Goal: Task Accomplishment & Management: Manage account settings

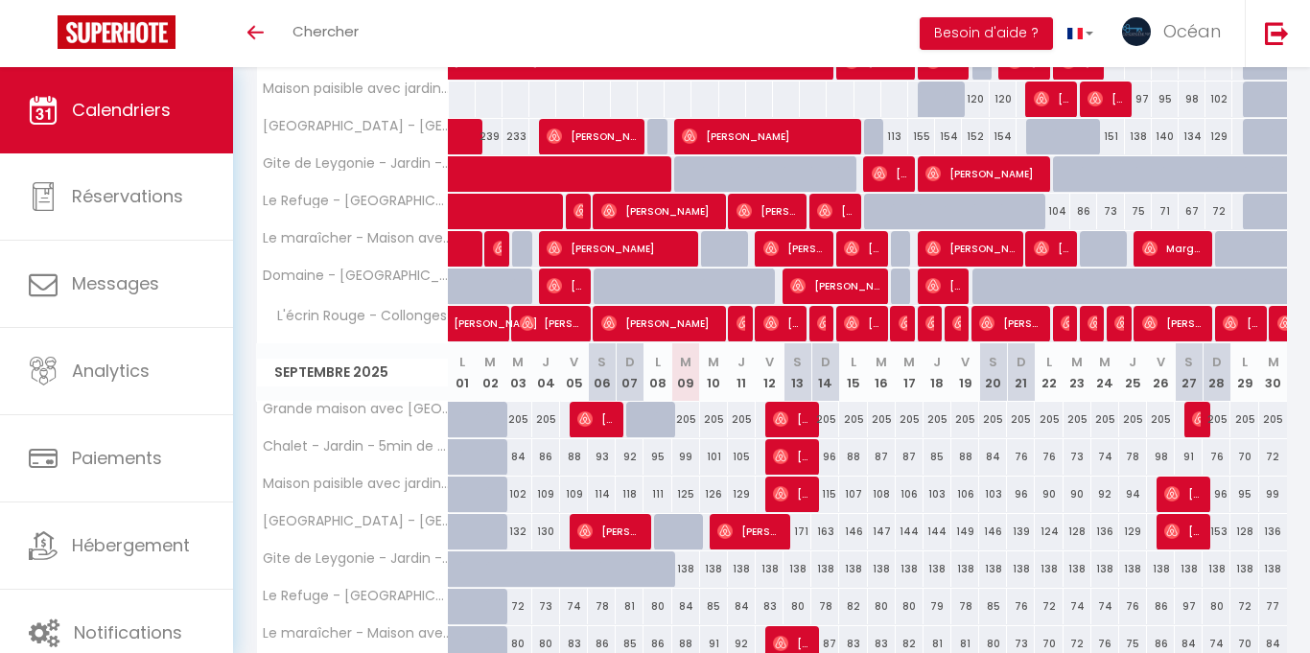
scroll to position [392, 0]
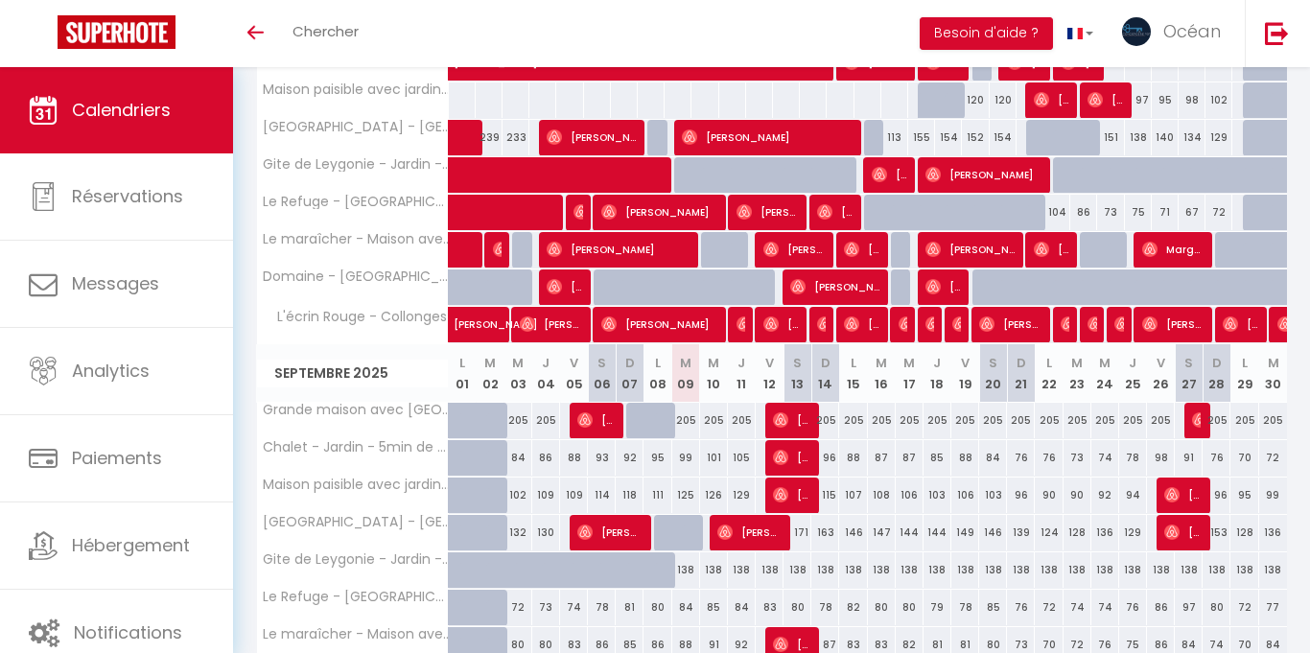
click at [687, 410] on div "205" at bounding box center [686, 420] width 28 height 35
type input "205"
type input "[DATE] Septembre 2025"
type input "Mer 10 Septembre 2025"
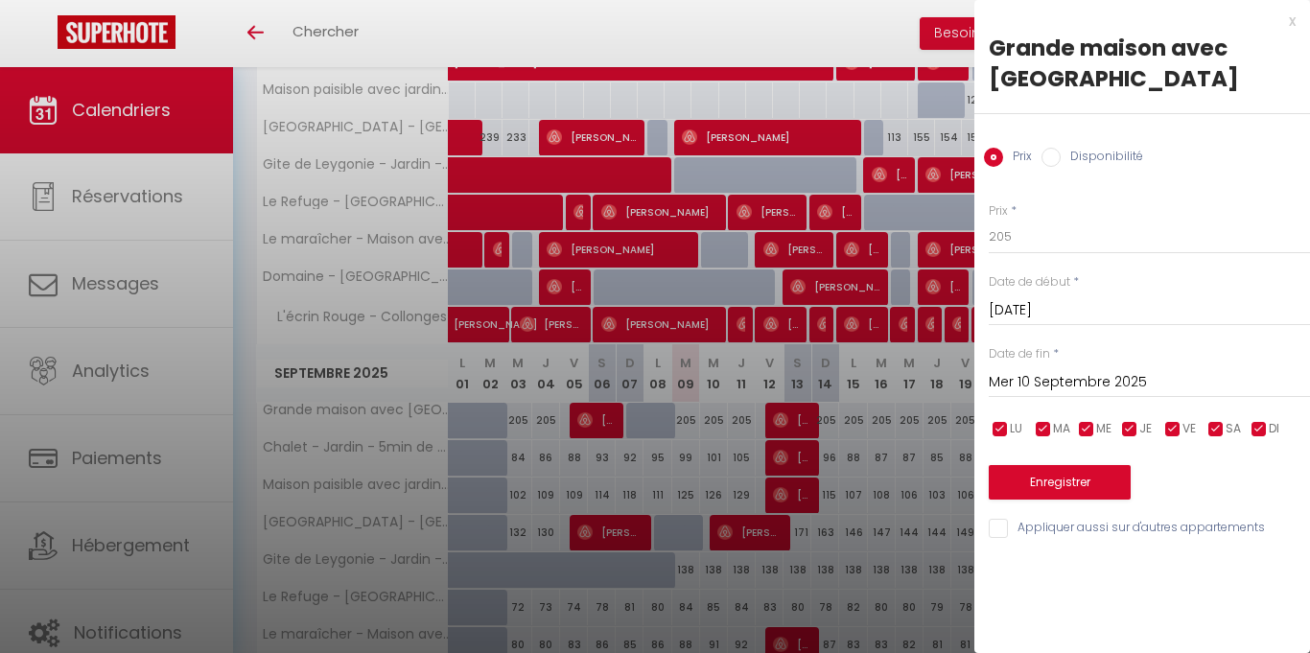
click at [1054, 162] on input "Disponibilité" at bounding box center [1050, 157] width 19 height 19
radio input "true"
click at [1147, 374] on input "Mer 10 Septembre 2025" at bounding box center [1148, 382] width 321 height 25
radio input "false"
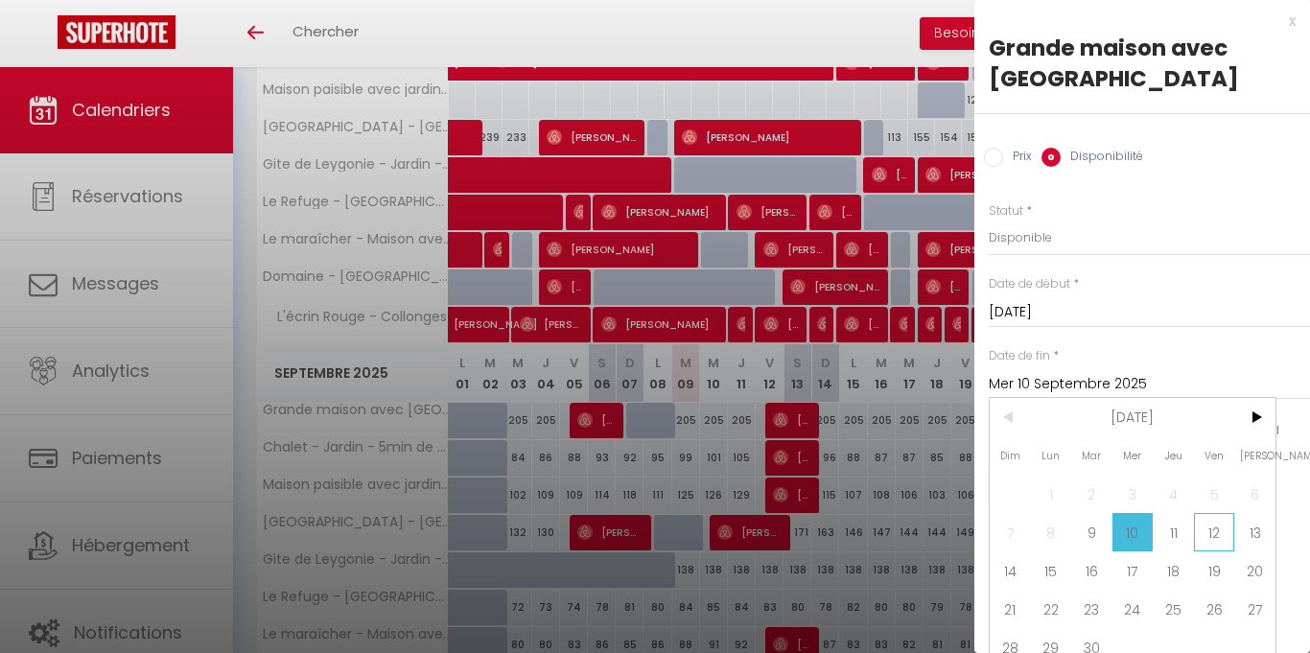
click at [1207, 534] on span "12" at bounding box center [1214, 532] width 41 height 38
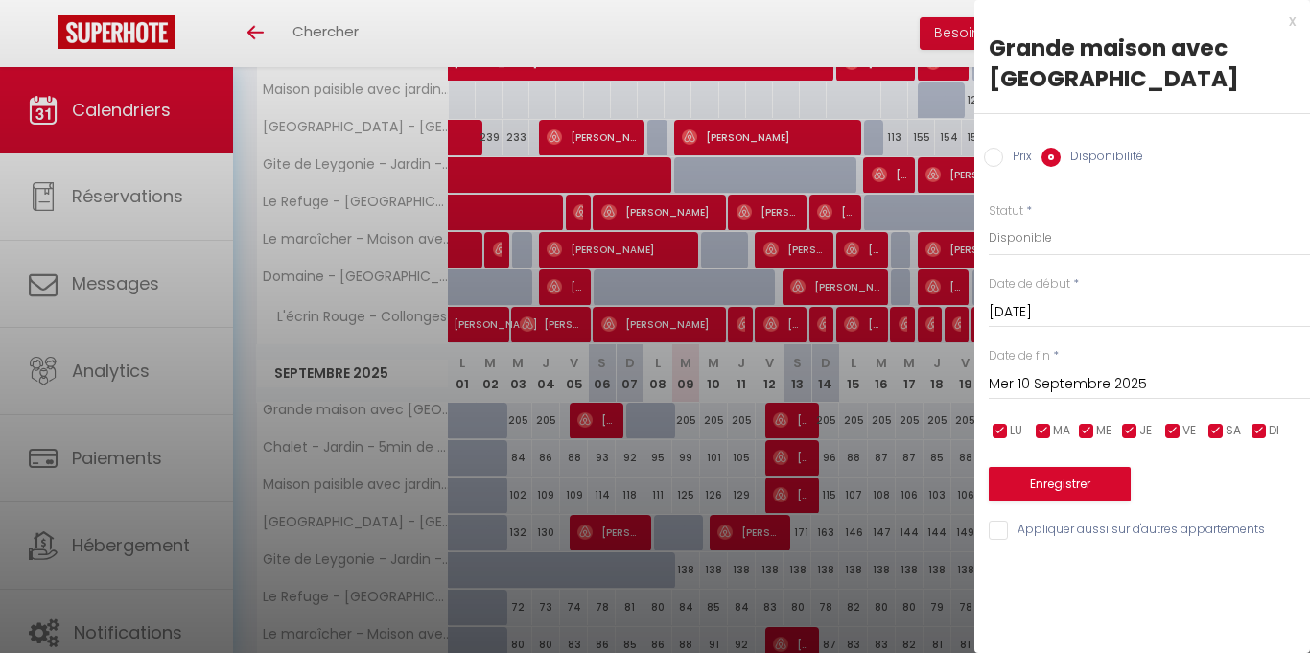
type input "Ven 12 Septembre 2025"
click at [1105, 254] on select "Disponible Indisponible" at bounding box center [1148, 238] width 321 height 36
select select "0"
click at [988, 220] on select "Disponible Indisponible" at bounding box center [1148, 238] width 321 height 36
click at [1041, 486] on button "Enregistrer" at bounding box center [1059, 484] width 142 height 35
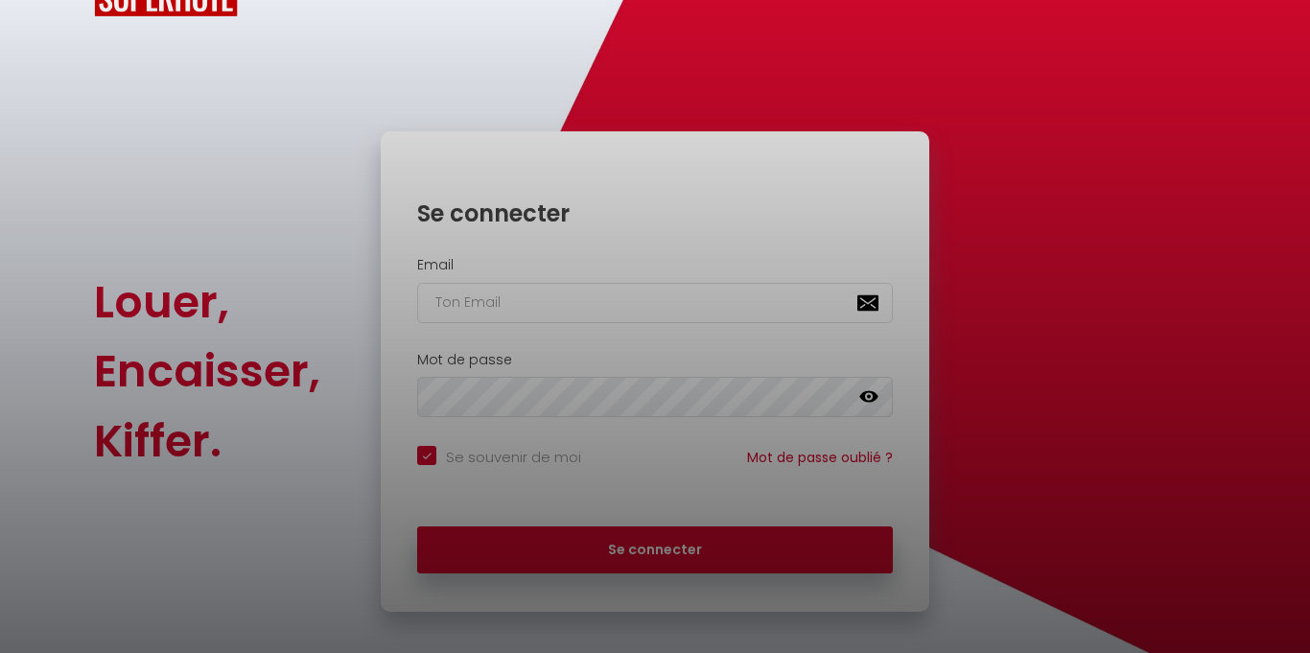
checkbox input "true"
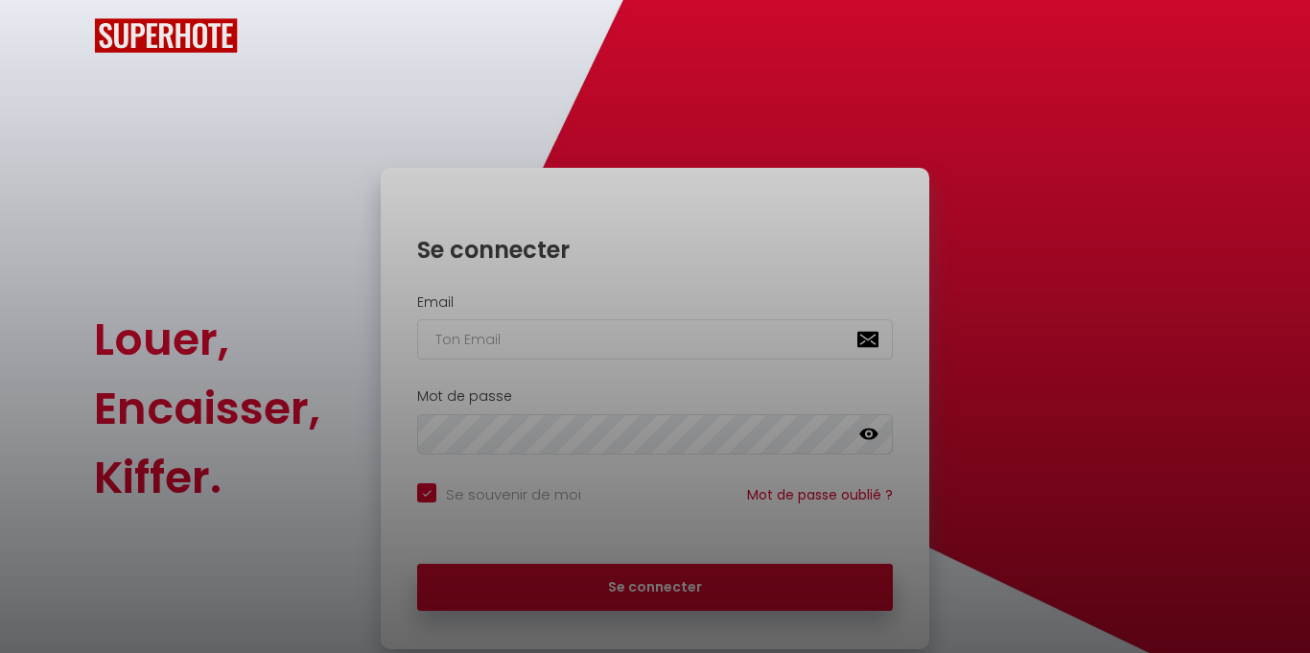
scroll to position [92, 0]
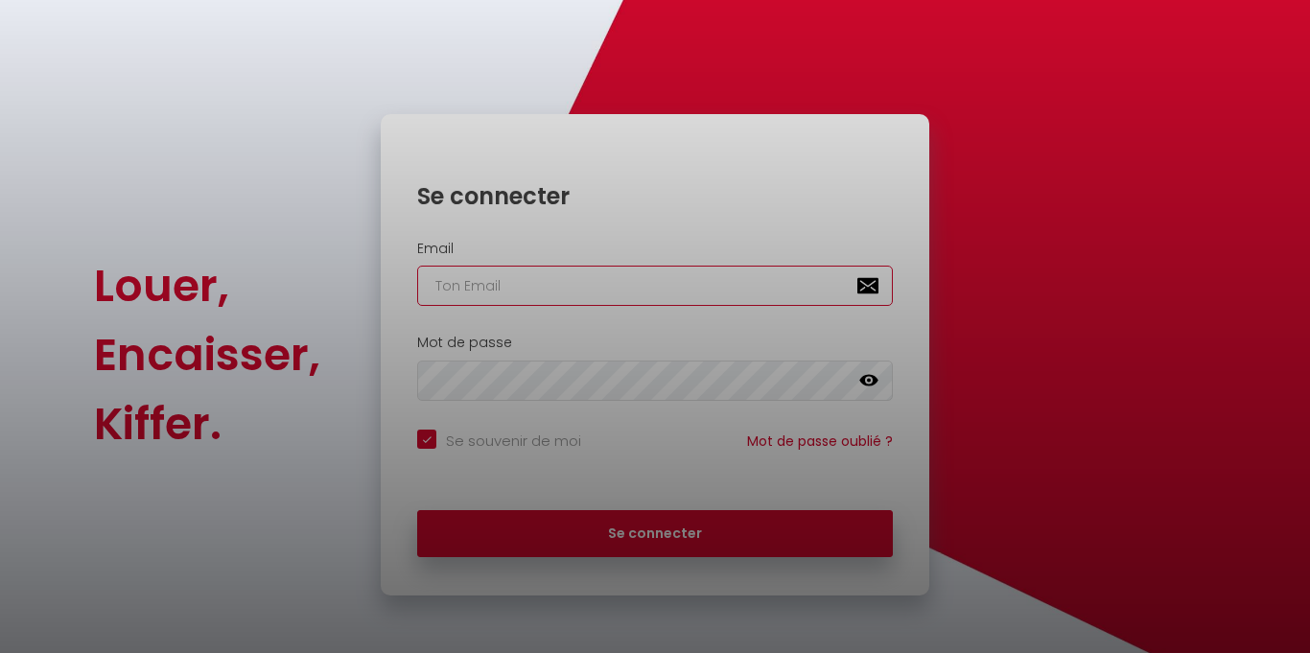
type input "[EMAIL_ADDRESS][DOMAIN_NAME]"
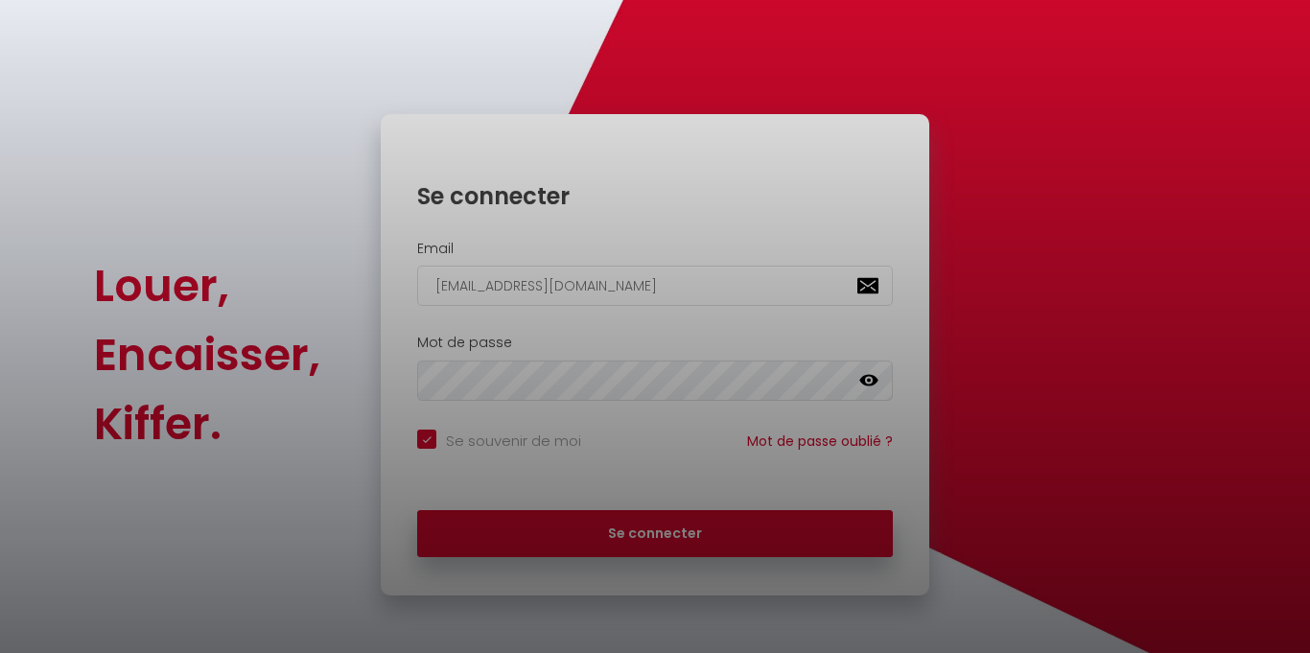
checkbox input "true"
click at [666, 525] on div at bounding box center [655, 326] width 1310 height 653
click at [627, 44] on div at bounding box center [655, 326] width 1310 height 653
click at [658, 537] on div at bounding box center [655, 326] width 1310 height 653
click at [311, 21] on div at bounding box center [655, 326] width 1310 height 653
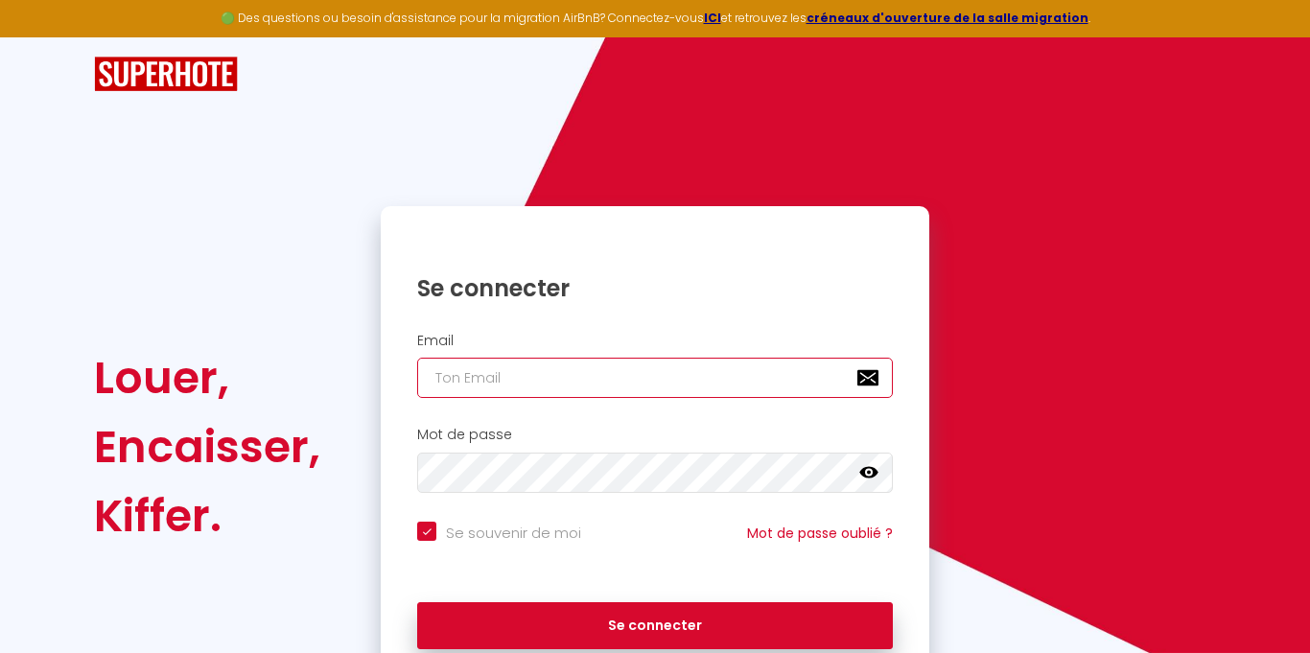
click at [532, 358] on input "email" at bounding box center [654, 378] width 475 height 40
type input "[EMAIL_ADDRESS][DOMAIN_NAME]"
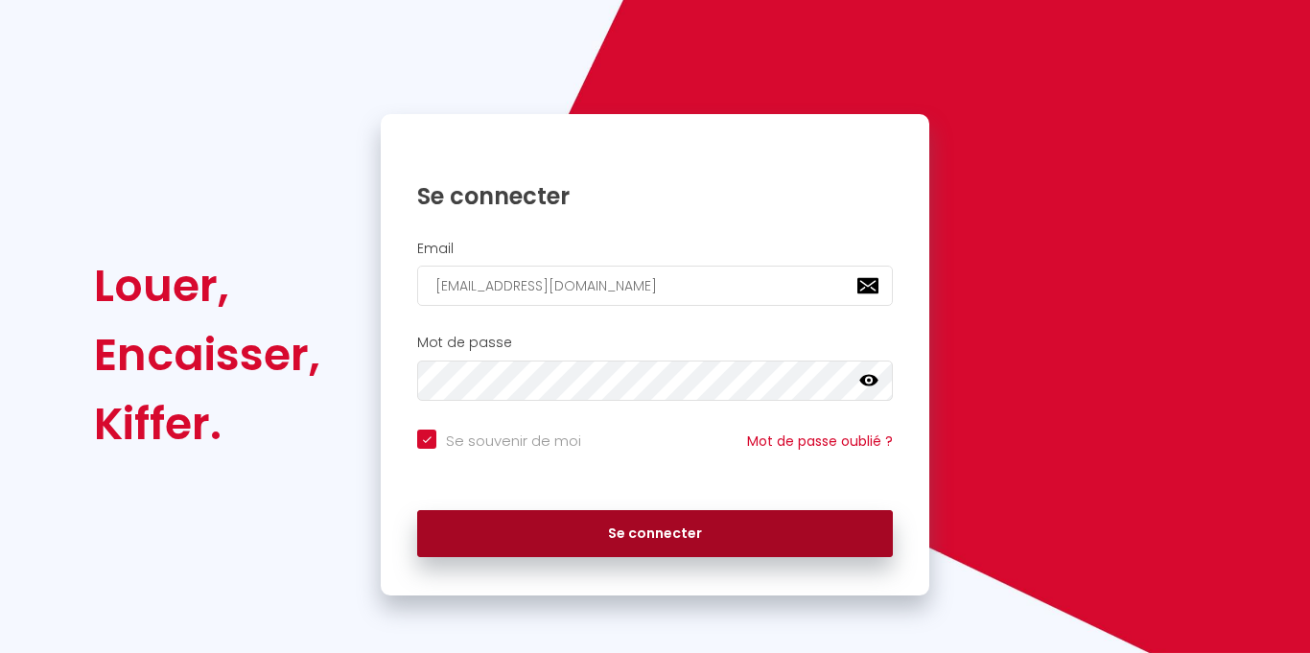
scroll to position [92, 0]
click at [640, 534] on button "Se connecter" at bounding box center [654, 534] width 475 height 48
checkbox input "true"
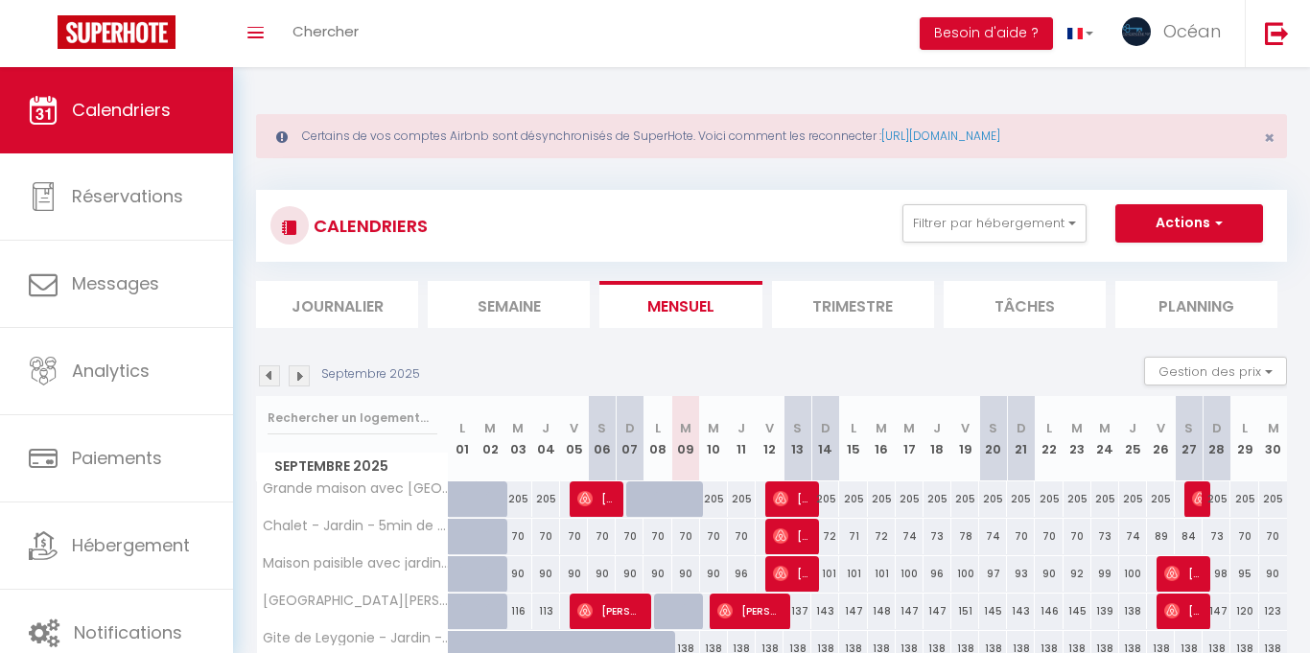
click at [828, 292] on li "Trimestre" at bounding box center [853, 304] width 162 height 47
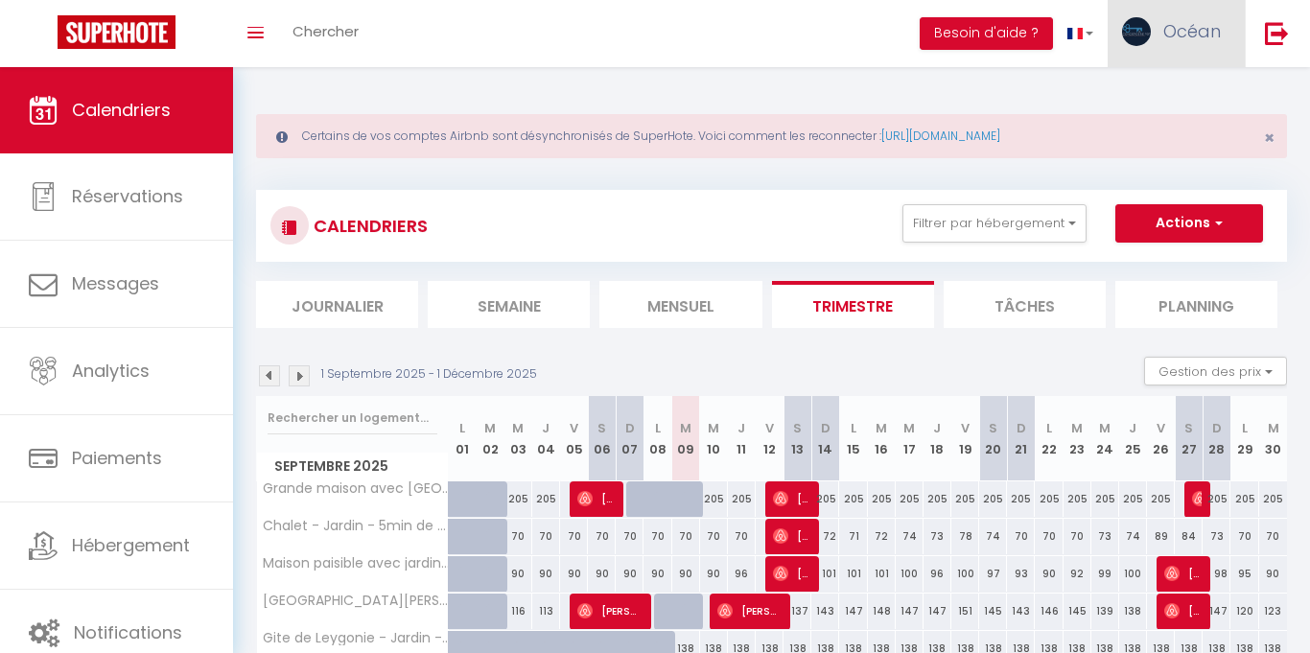
click at [1202, 26] on span "Océan" at bounding box center [1192, 31] width 58 height 24
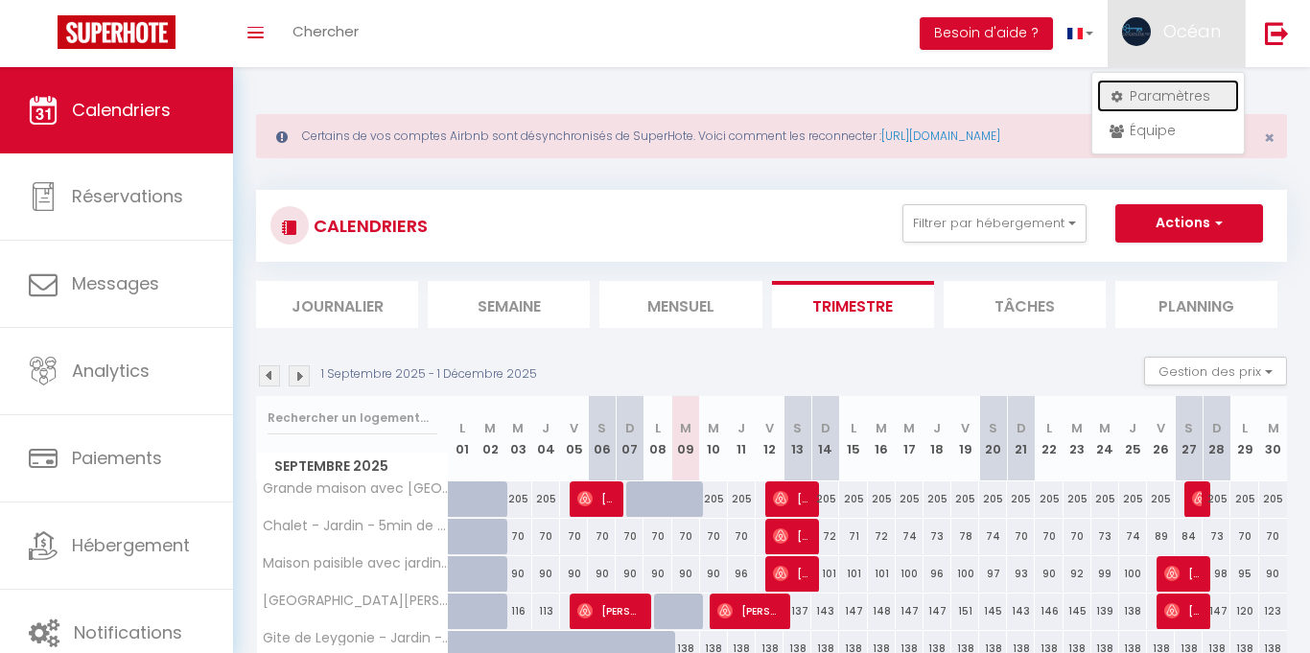
click at [1153, 94] on link "Paramètres" at bounding box center [1168, 96] width 142 height 33
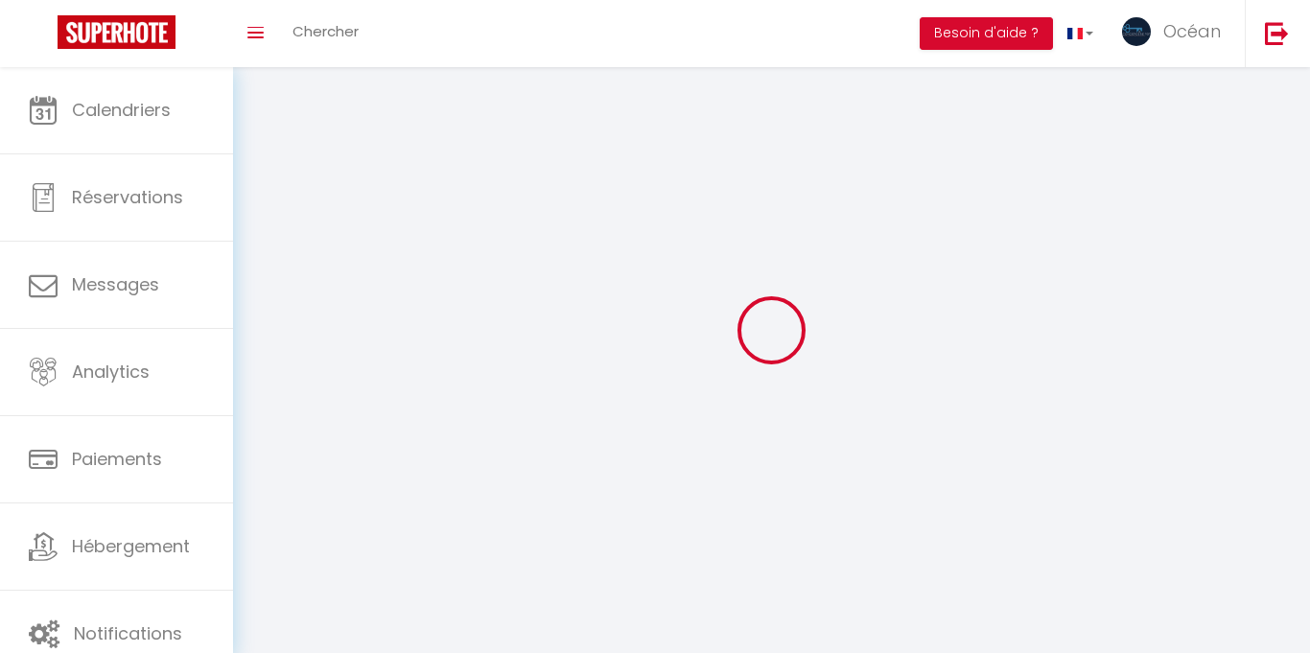
type input "Océan"
type input "[PERSON_NAME]"
type input "0636187346"
type input "[STREET_ADDRESS] redon"
type input "19500"
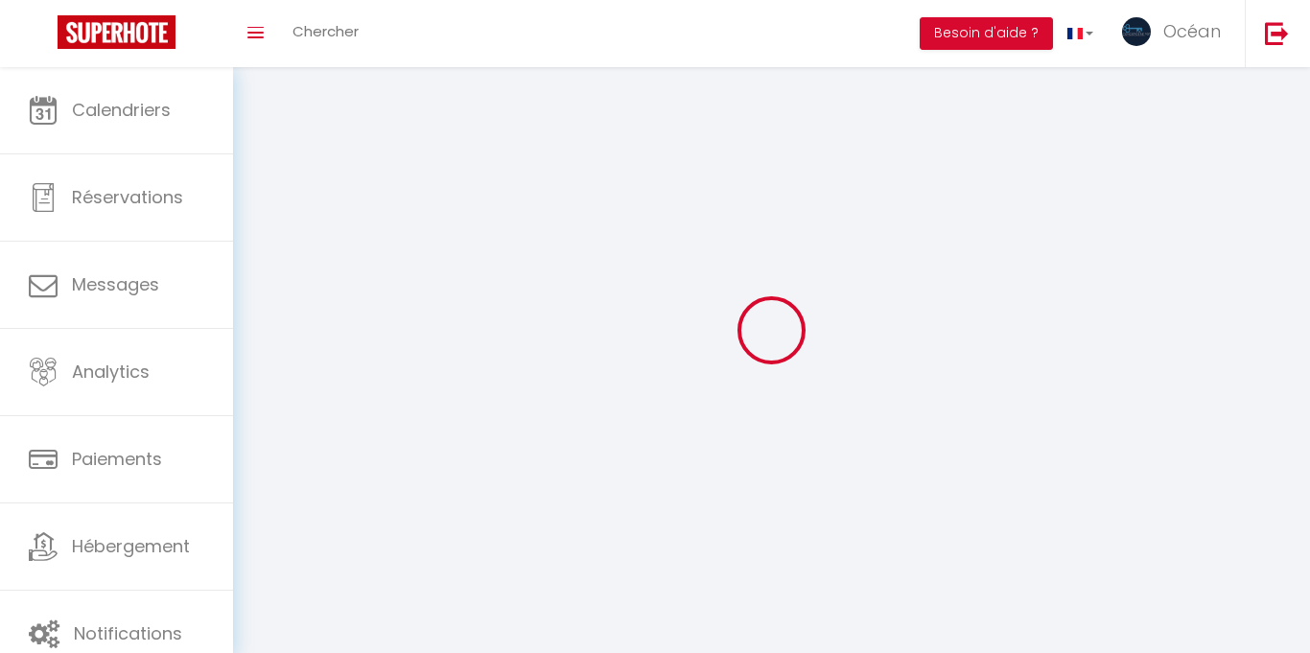
type input "Lagleygeolle"
type input "3f26Y4bSgGvtJo00IcH6VfILv"
type input "iva1y5ylbip7V9FEcXq9dSEgg"
select select "28"
type input "3f26Y4bSgGvtJo00IcH6VfILv"
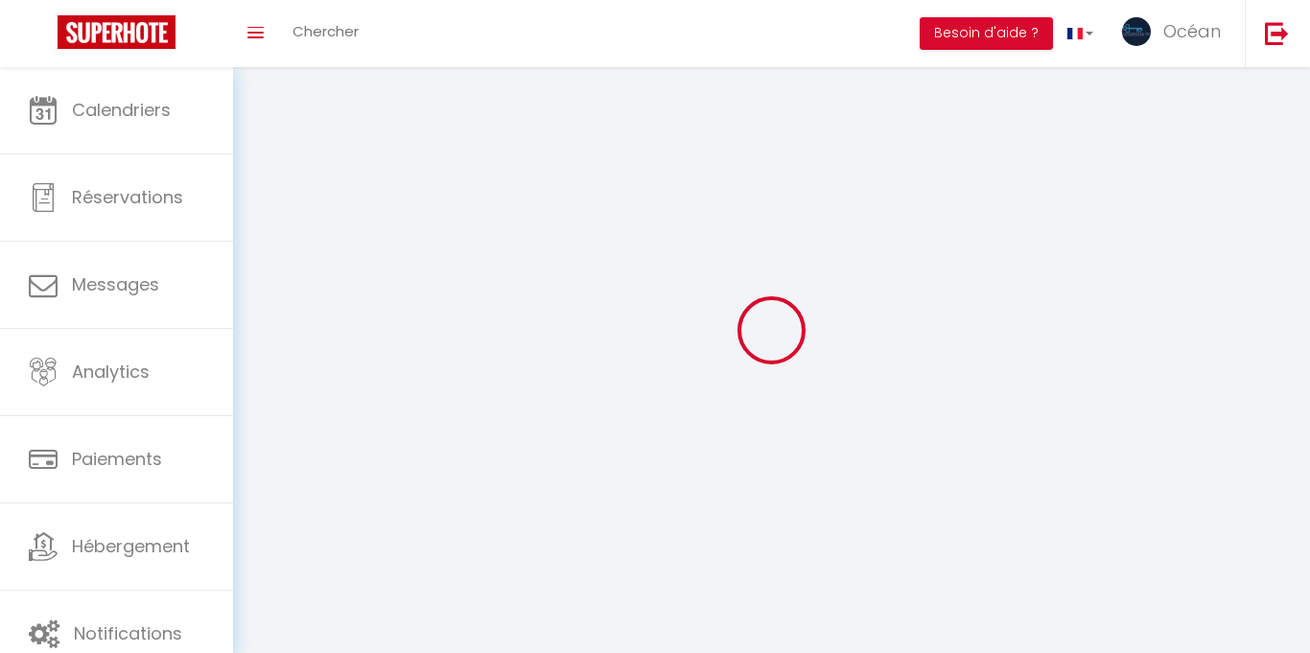
type input "iva1y5ylbip7V9FEcXq9dSEgg"
type input "[URL][DOMAIN_NAME]"
select select "fr"
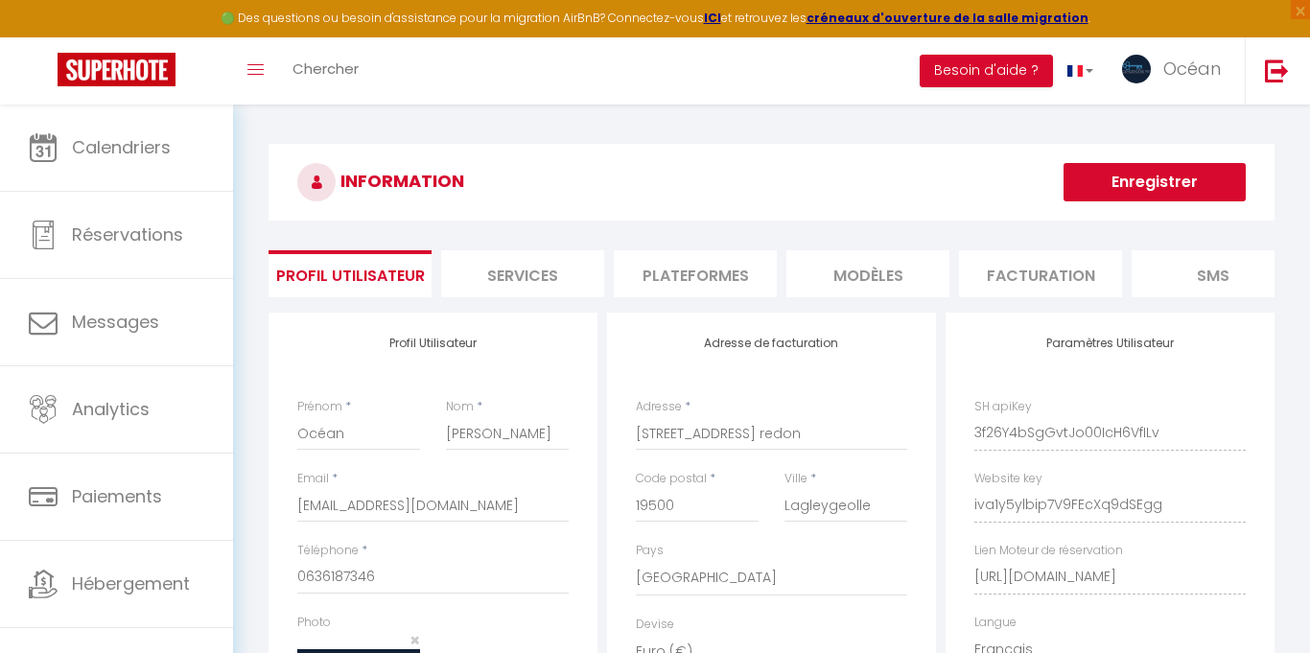
click at [724, 290] on li "Plateformes" at bounding box center [695, 273] width 163 height 47
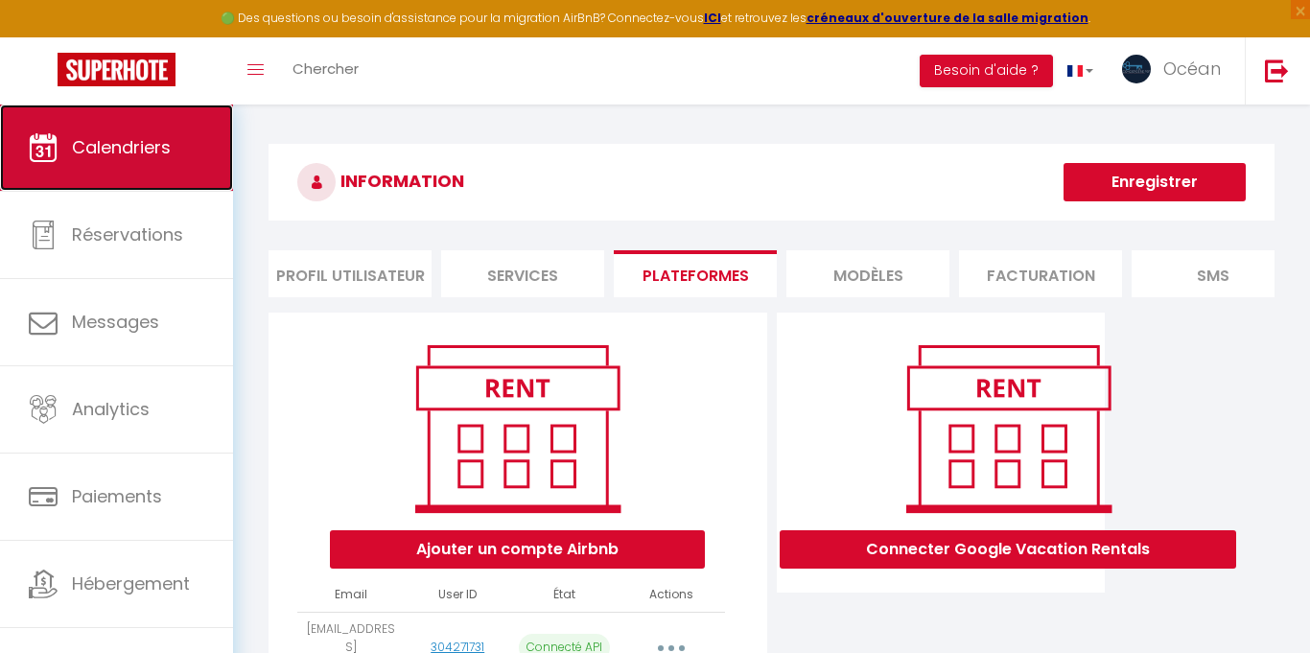
click at [148, 150] on span "Calendriers" at bounding box center [121, 147] width 99 height 24
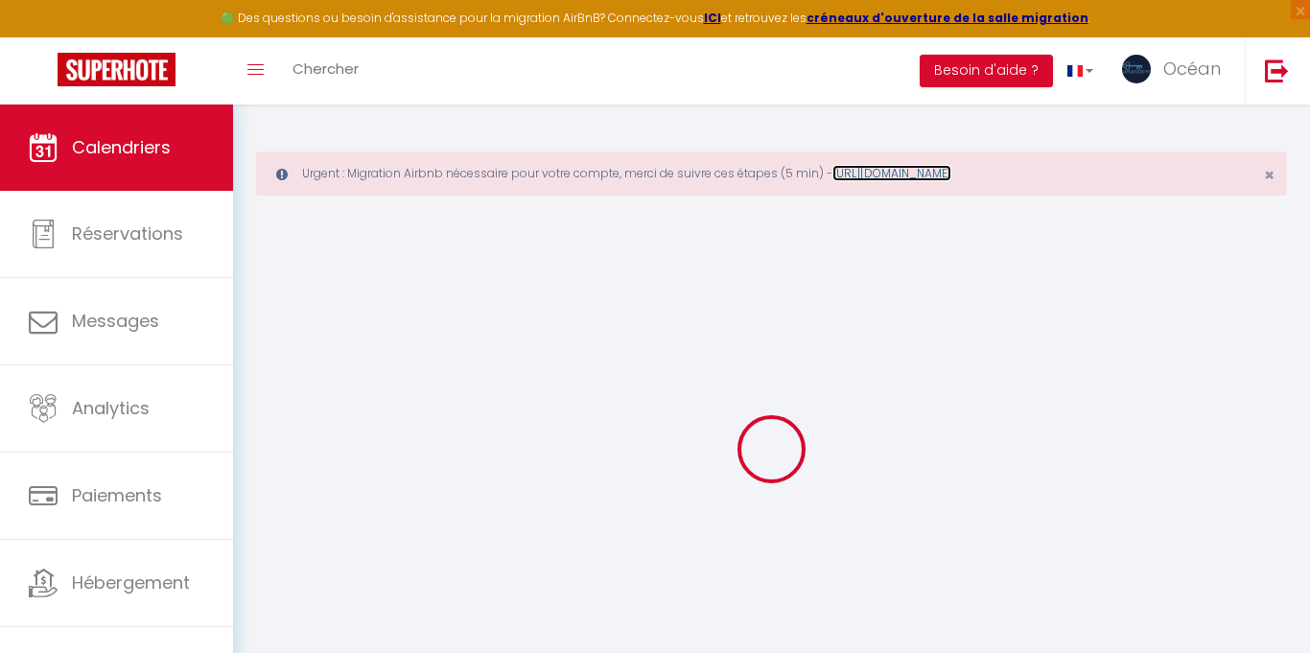
click at [929, 172] on link "[URL][DOMAIN_NAME]" at bounding box center [891, 173] width 119 height 16
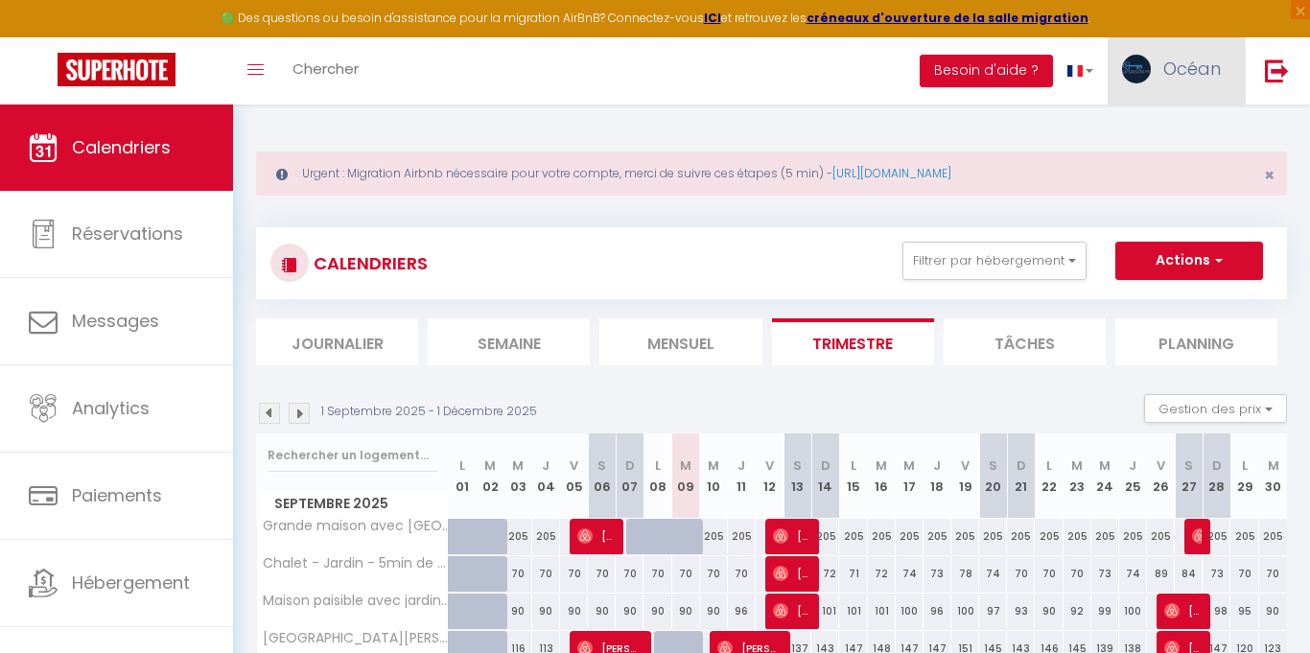
click at [1202, 72] on span "Océan" at bounding box center [1192, 69] width 58 height 24
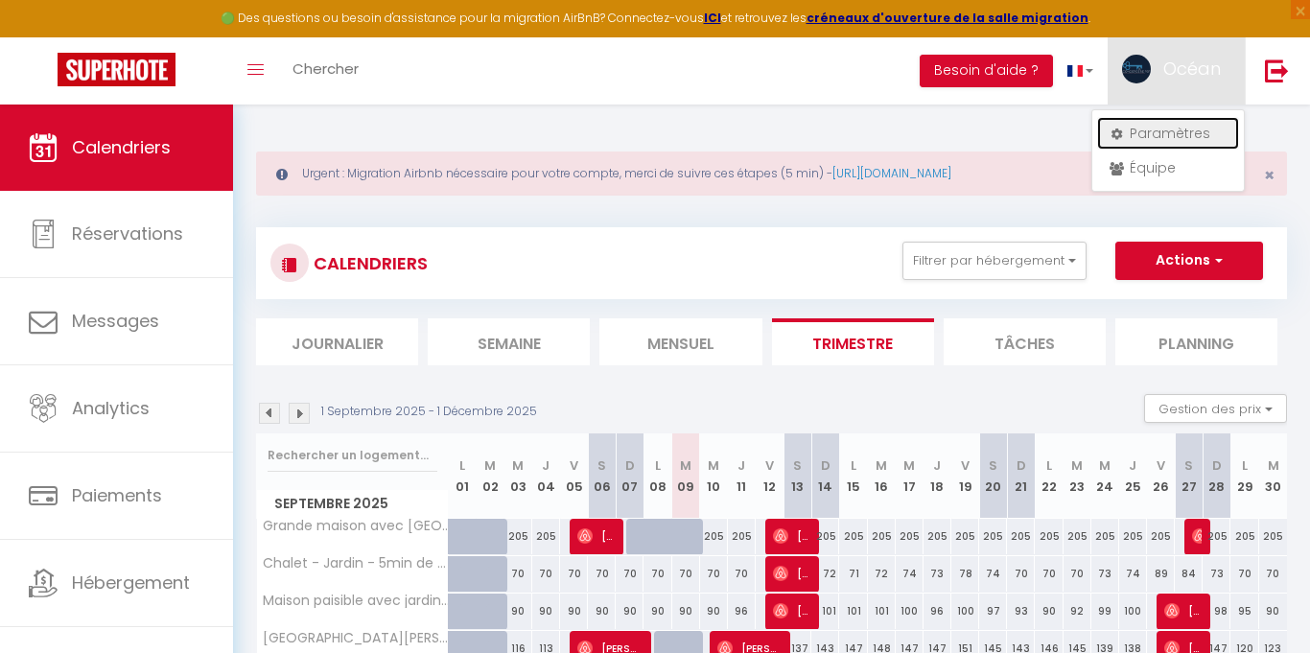
click at [1186, 128] on link "Paramètres" at bounding box center [1168, 133] width 142 height 33
select select "fr"
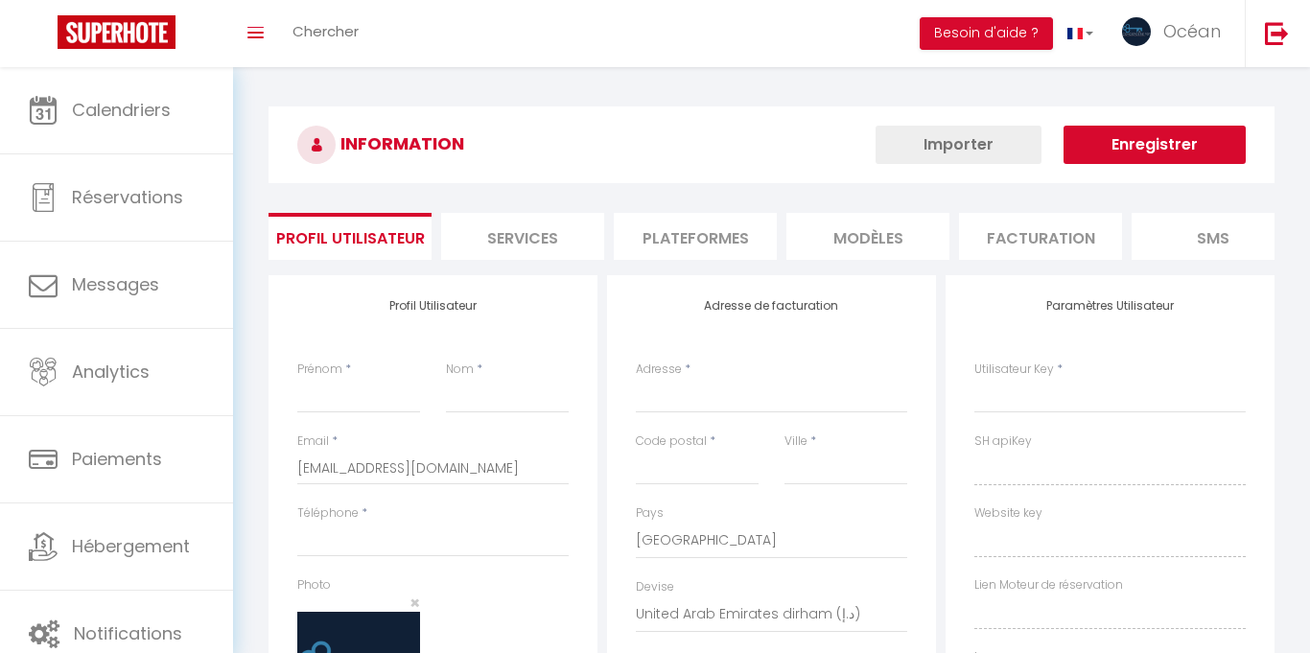
type input "Océan"
type input "[PERSON_NAME]"
type input "0636187346"
type input "[STREET_ADDRESS] redon"
type input "19500"
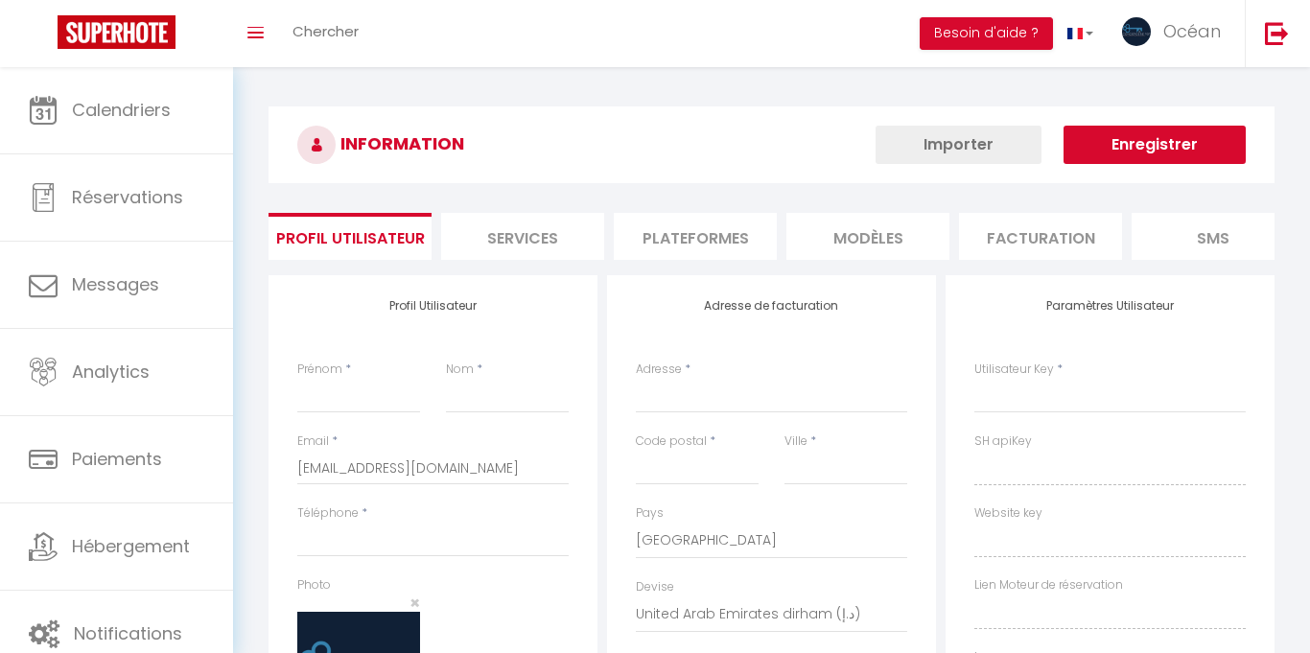
type input "Lagleygeolle"
select select "1"
select select "28"
type input "3f26Y4bSgGvtJo00IcH6VfILv"
type input "iva1y5ylbip7V9FEcXq9dSEgg"
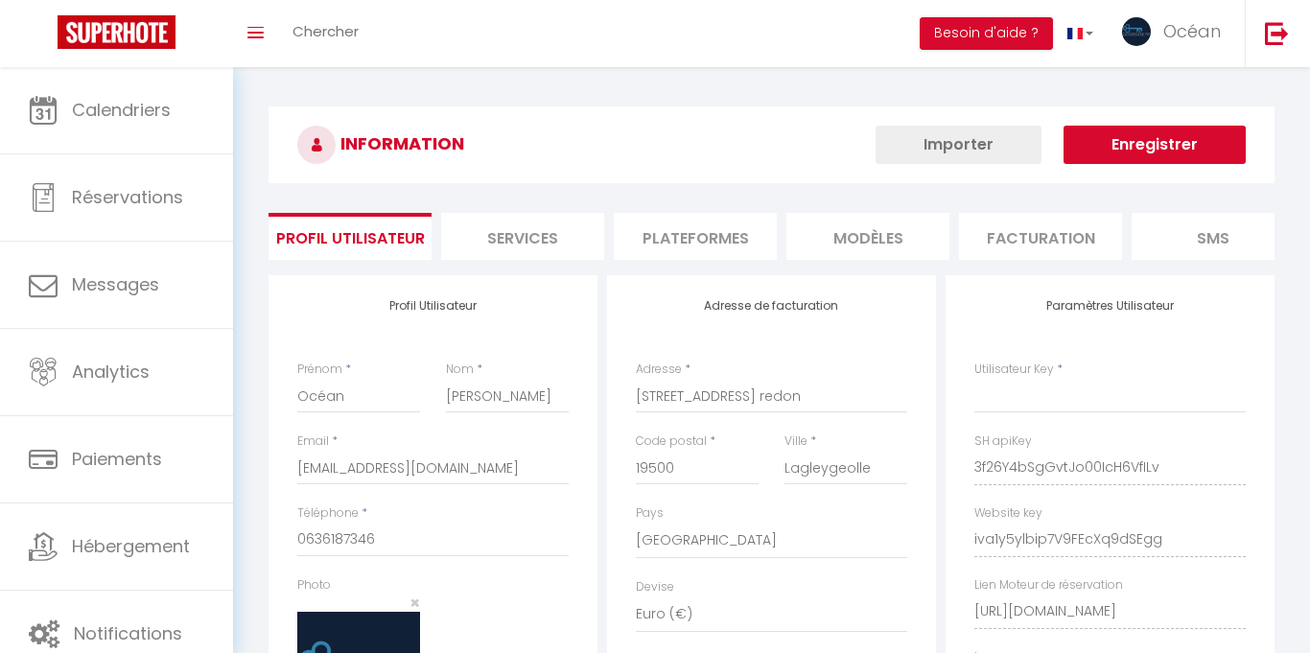
select select "fr"
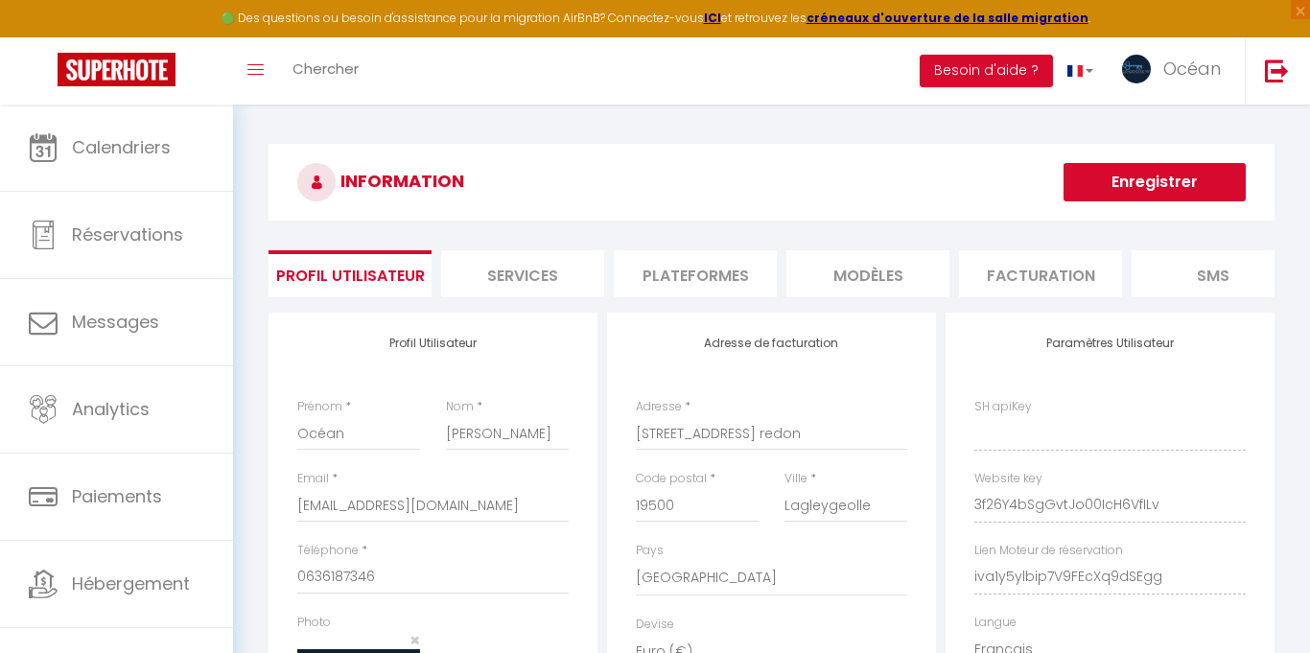
type input "3f26Y4bSgGvtJo00IcH6VfILv"
type input "iva1y5ylbip7V9FEcXq9dSEgg"
type input "[URL][DOMAIN_NAME]"
click at [686, 259] on li "Plateformes" at bounding box center [695, 273] width 163 height 47
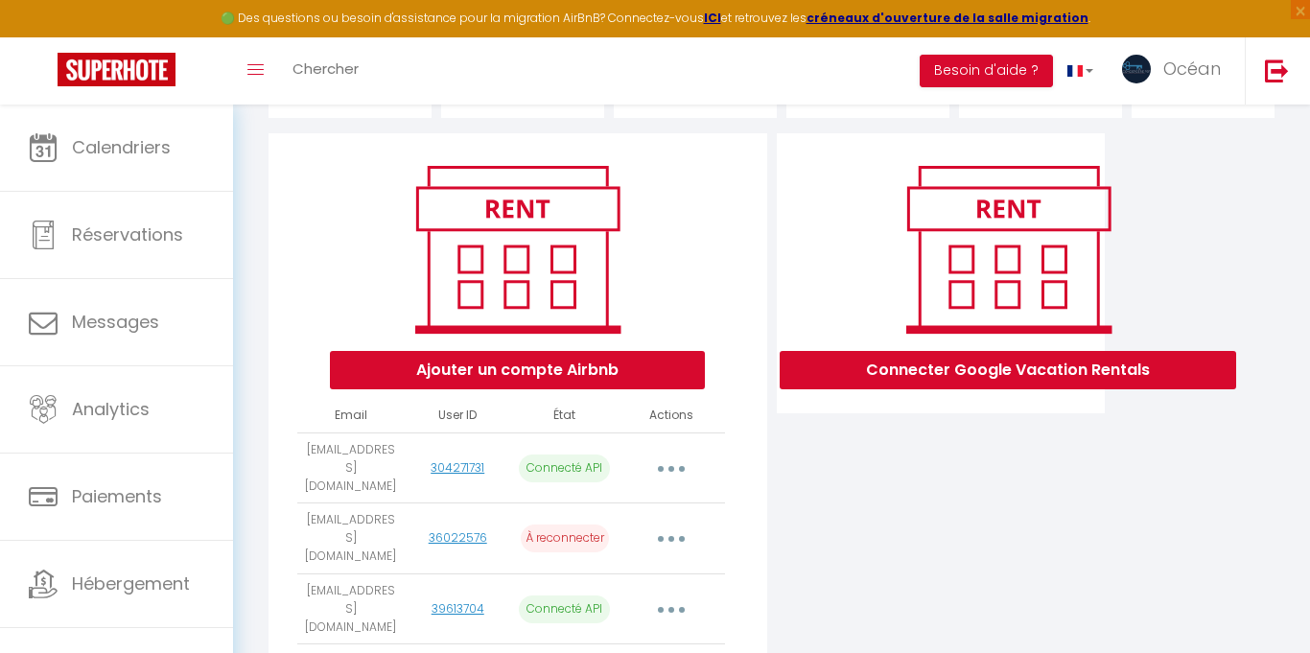
scroll to position [296, 0]
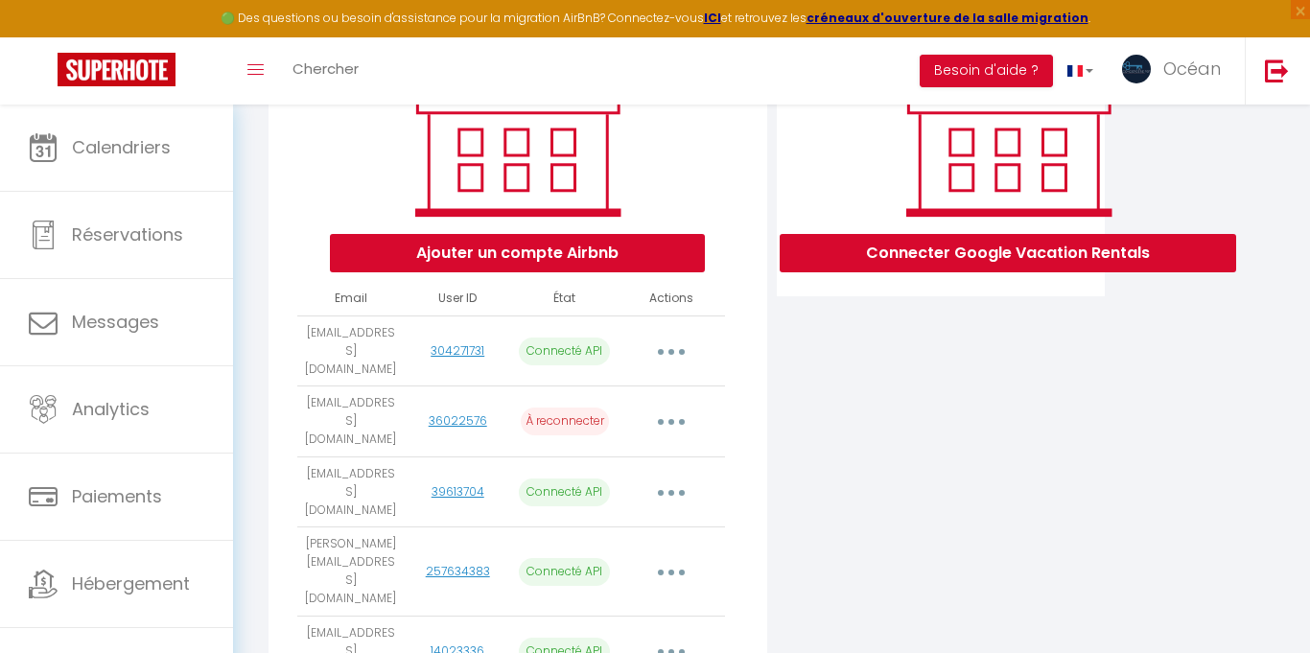
click at [569, 407] on p "À reconnecter" at bounding box center [565, 421] width 88 height 28
click at [661, 406] on button "button" at bounding box center [671, 421] width 54 height 31
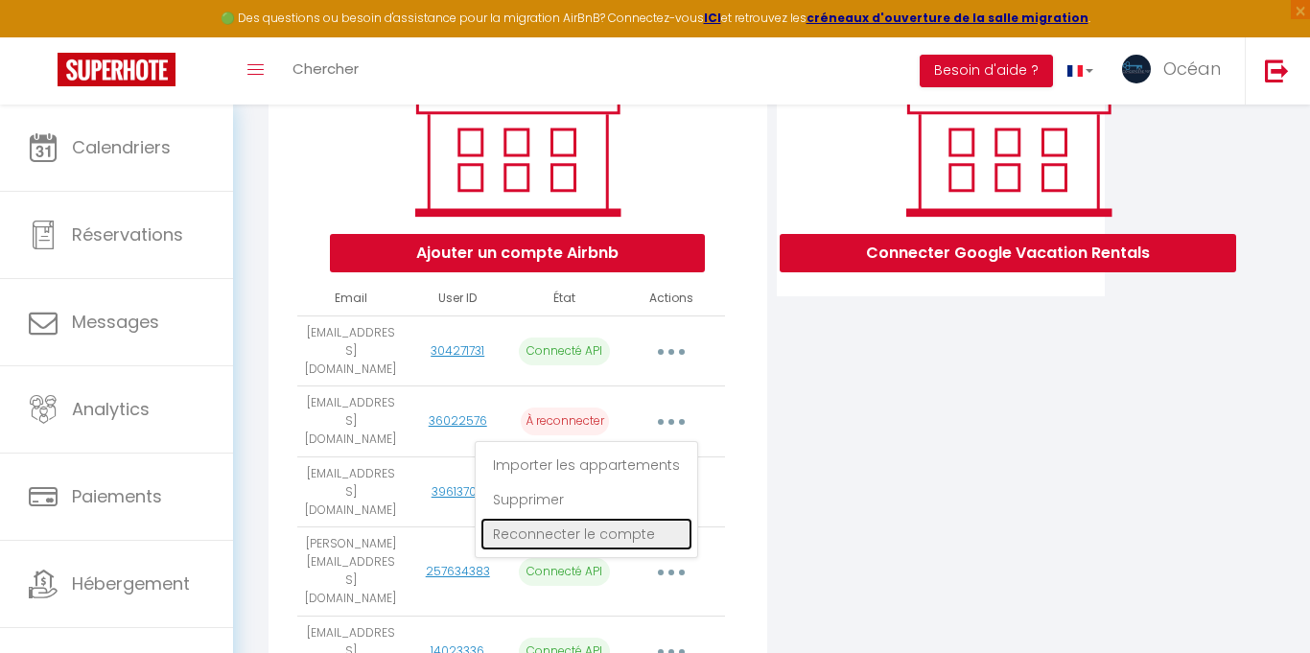
click at [600, 518] on link "Reconnecter le compte" at bounding box center [586, 534] width 212 height 33
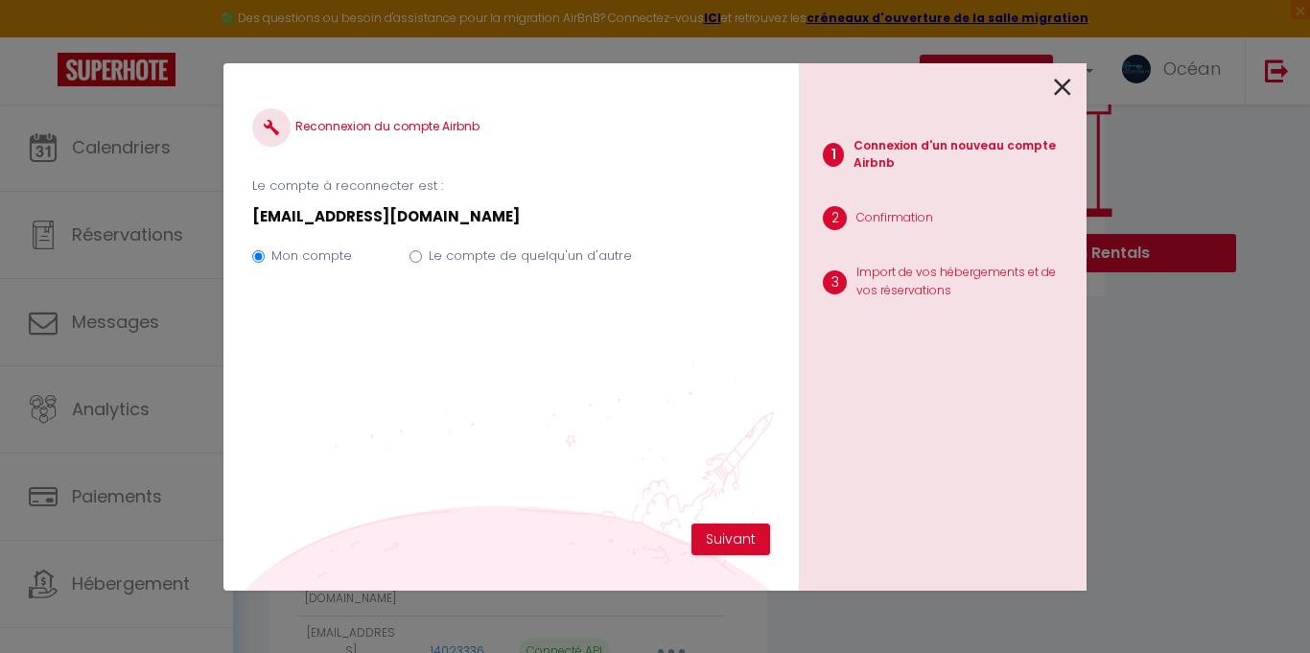
click at [418, 255] on input "Le compte de quelqu'un d'autre" at bounding box center [415, 256] width 12 height 12
radio input "true"
radio input "false"
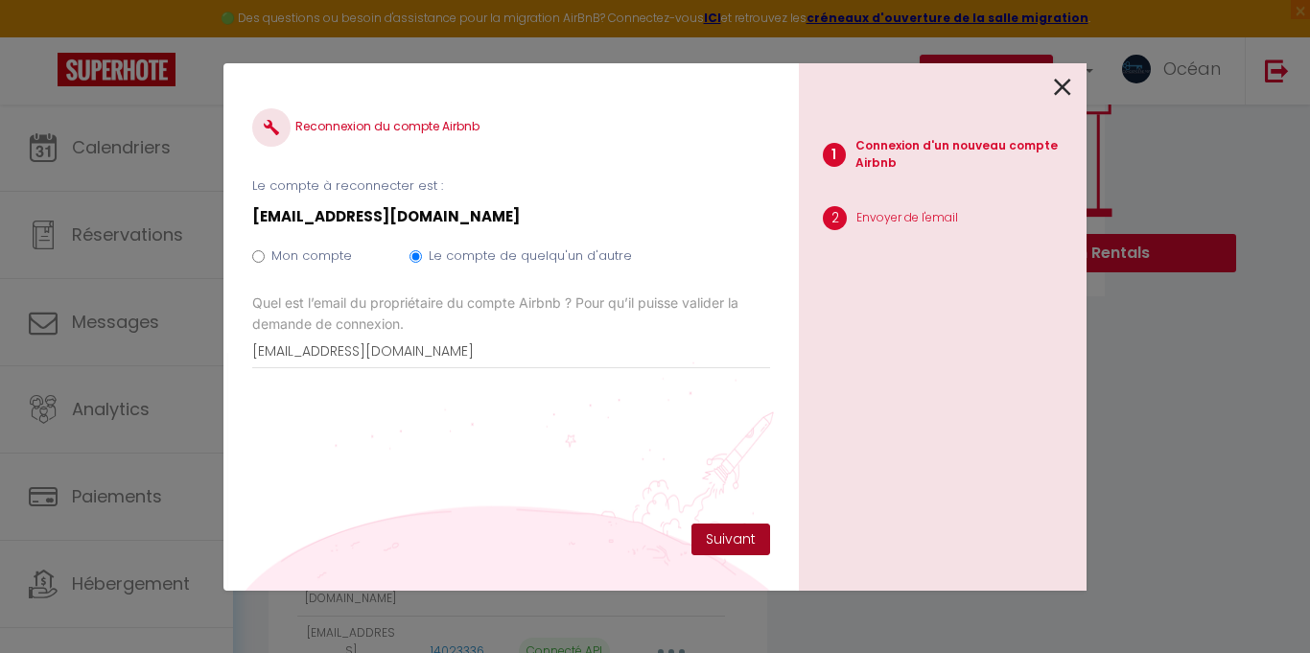
click at [735, 549] on button "Suivant" at bounding box center [730, 539] width 79 height 33
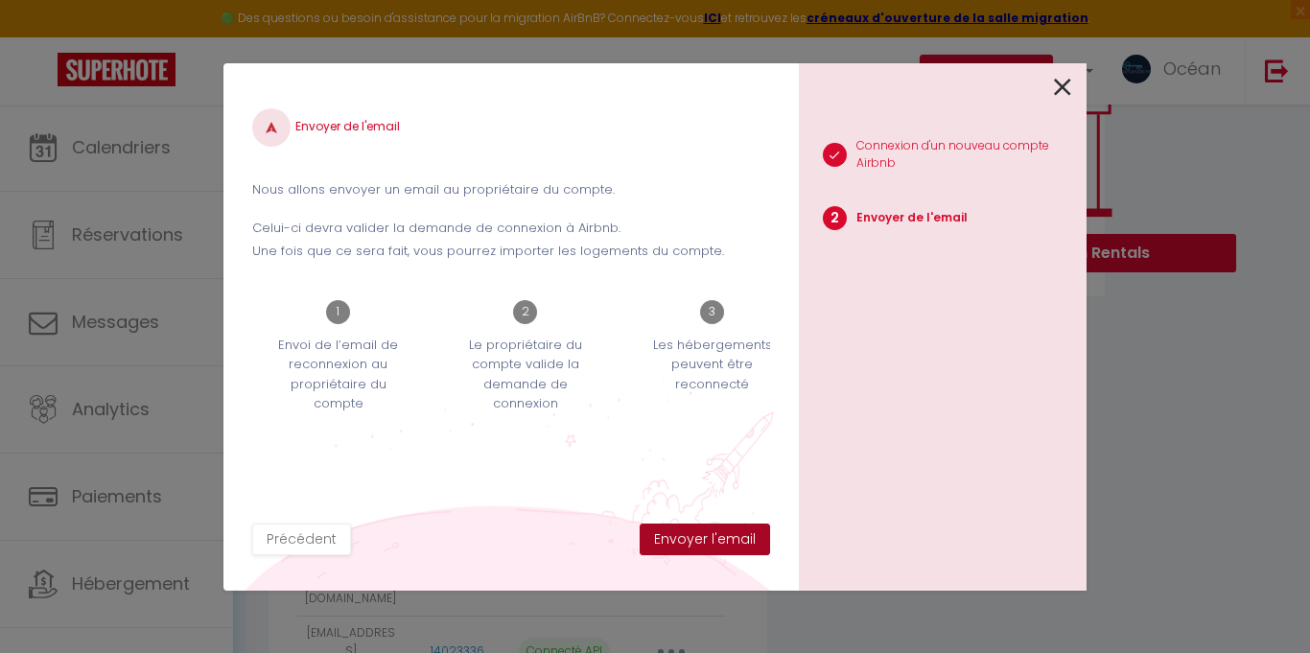
click at [735, 549] on button "Envoyer l'email" at bounding box center [704, 539] width 130 height 33
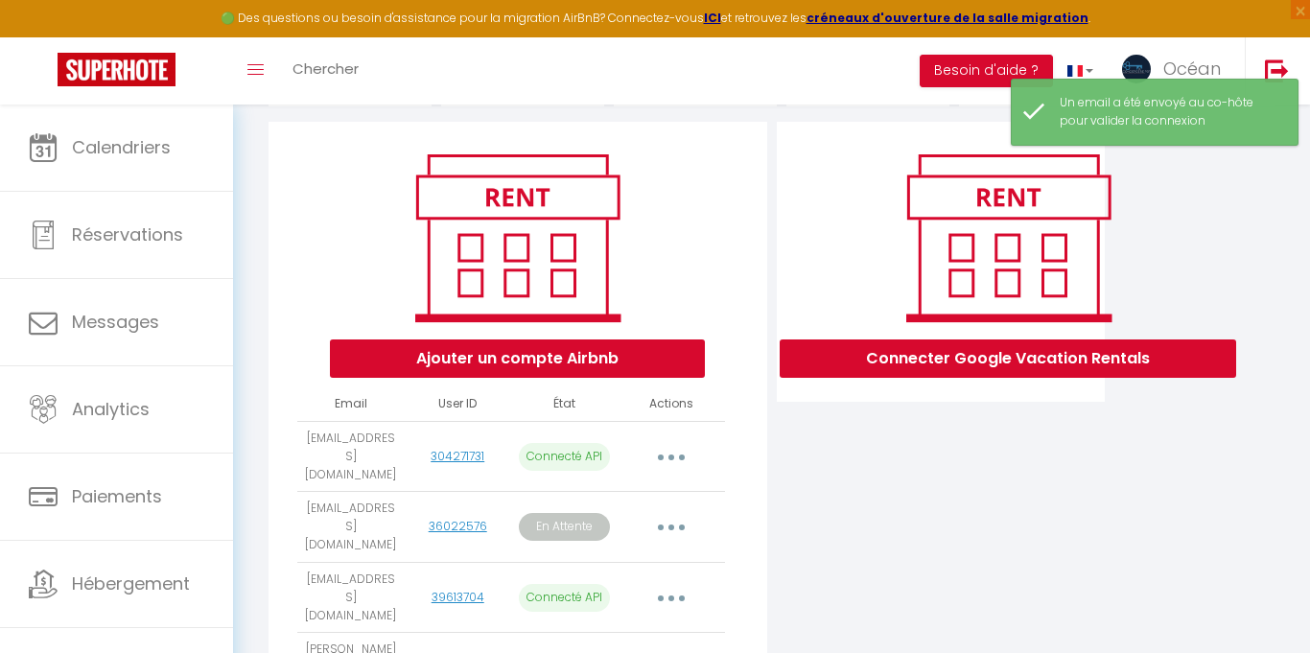
scroll to position [0, 0]
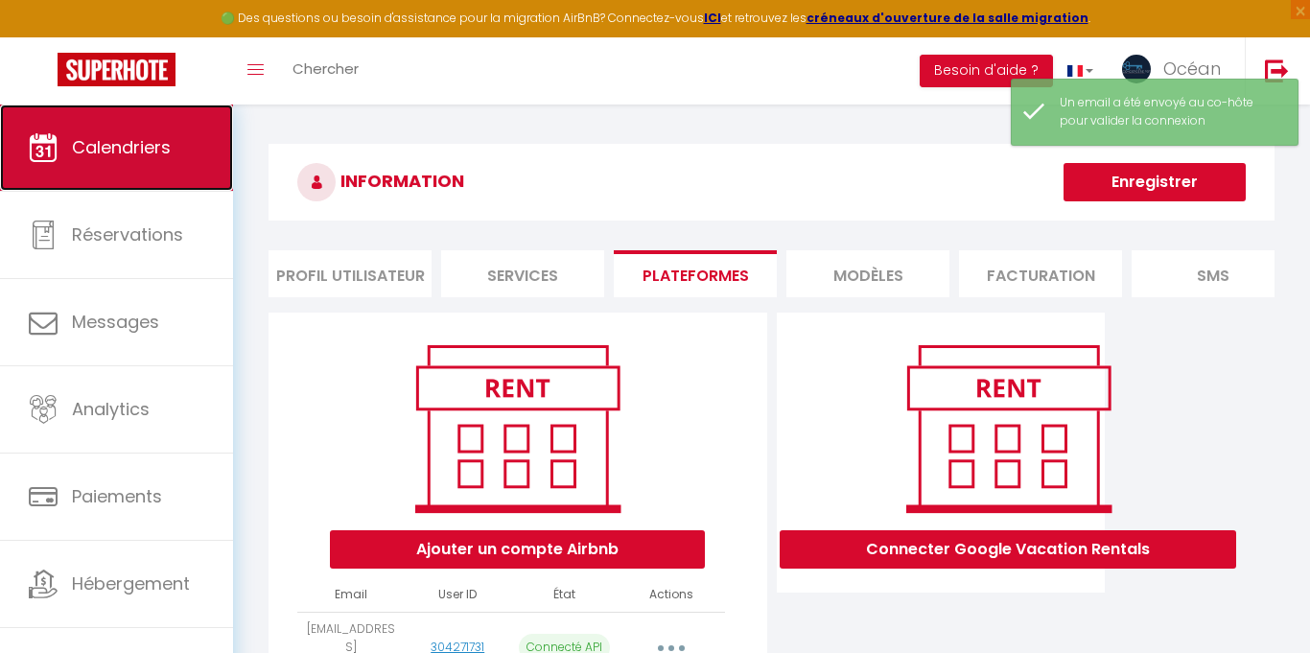
click at [151, 136] on span "Calendriers" at bounding box center [121, 147] width 99 height 24
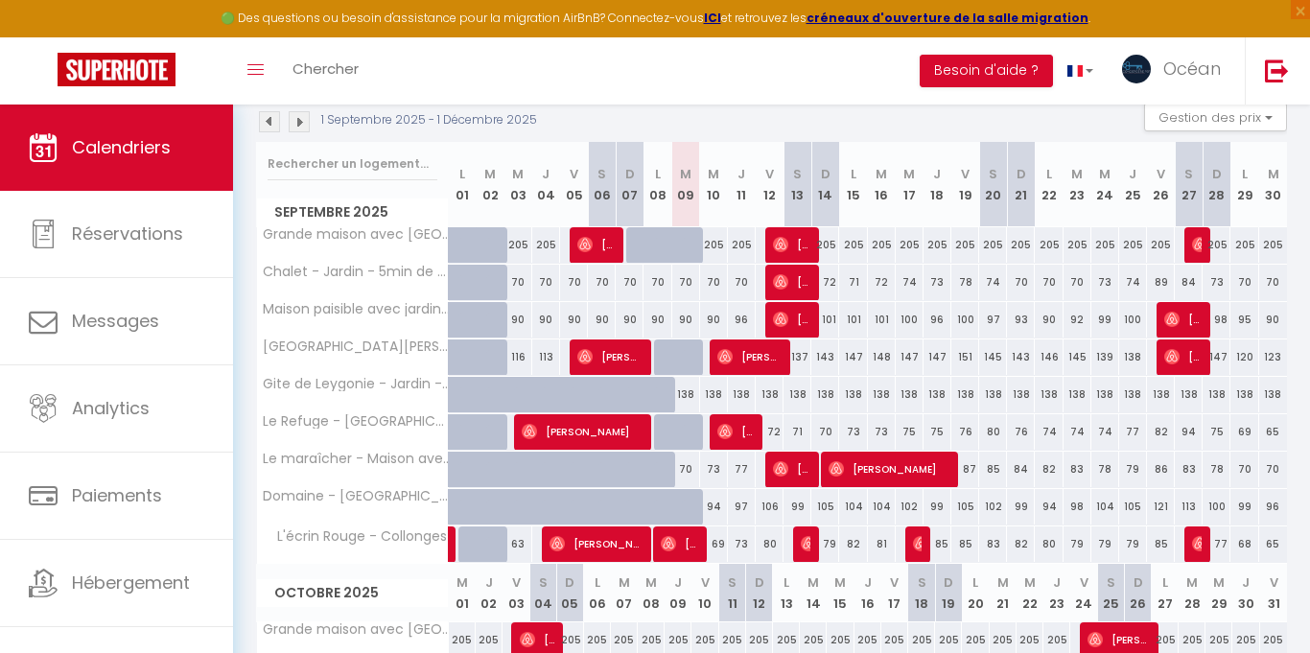
scroll to position [290, 0]
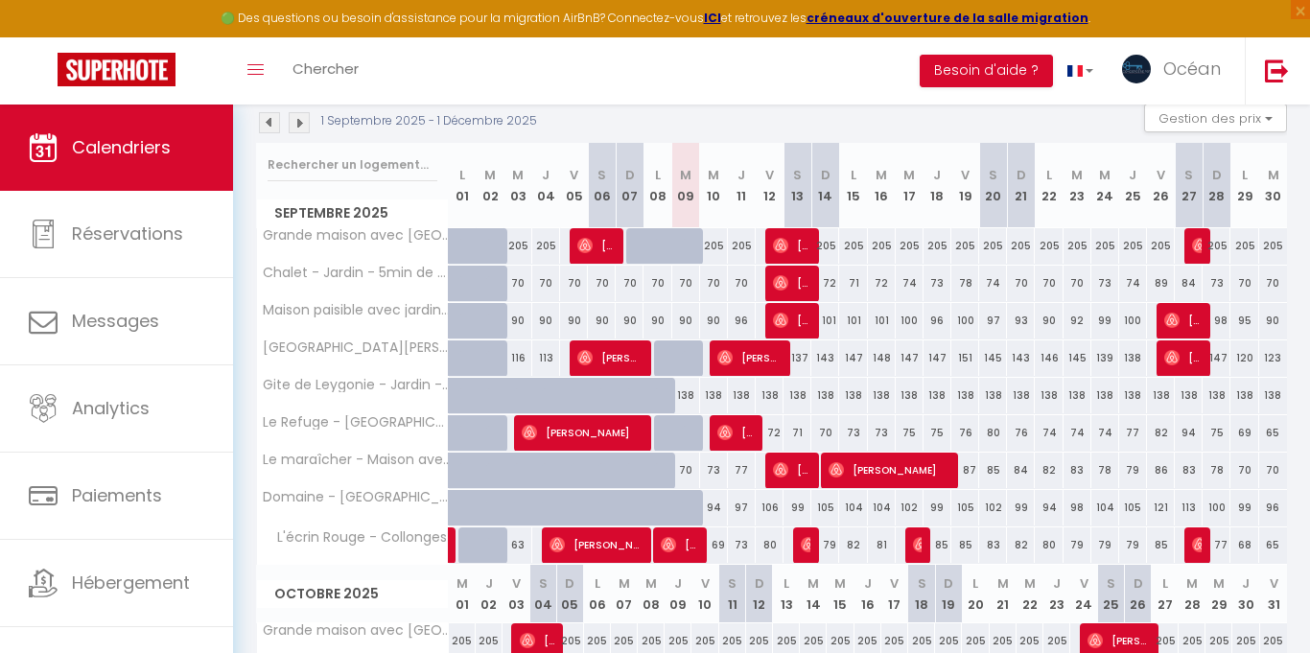
click at [832, 233] on div "205" at bounding box center [825, 245] width 28 height 35
type input "205"
type input "Dim 14 Septembre 2025"
type input "Lun 15 Septembre 2025"
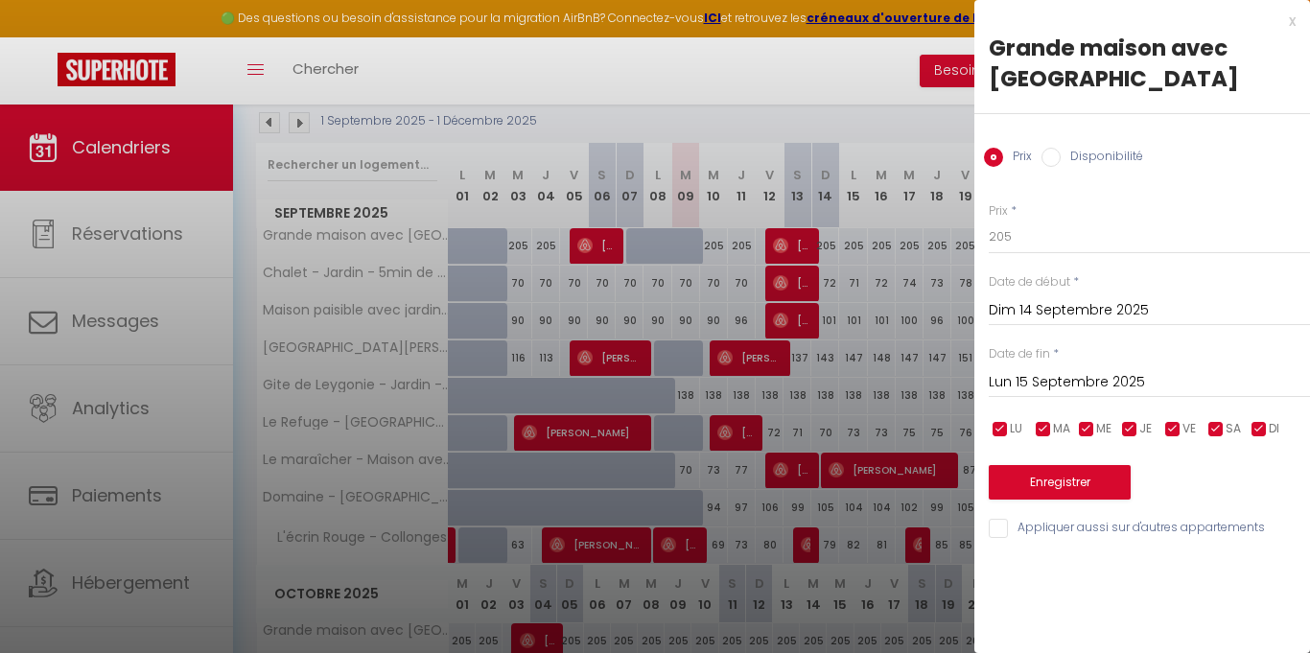
click at [1054, 153] on input "Disponibilité" at bounding box center [1050, 157] width 19 height 19
radio input "true"
radio input "false"
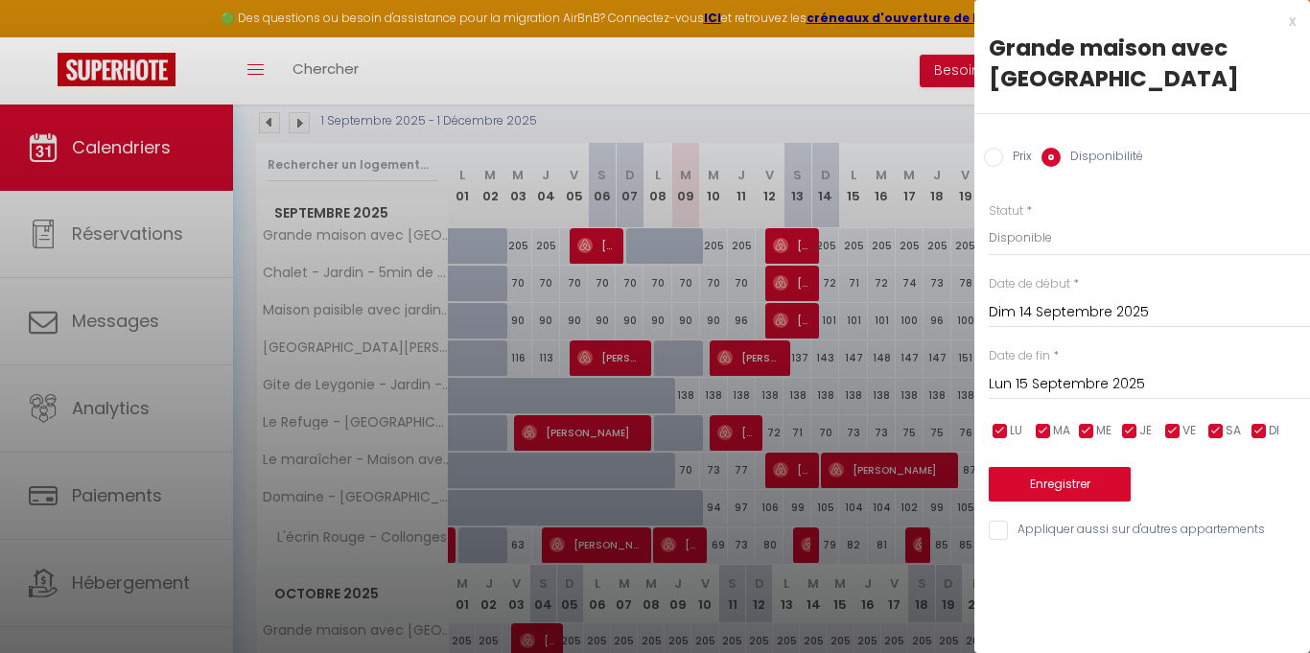
click at [1093, 383] on input "Lun 15 Septembre 2025" at bounding box center [1148, 384] width 321 height 25
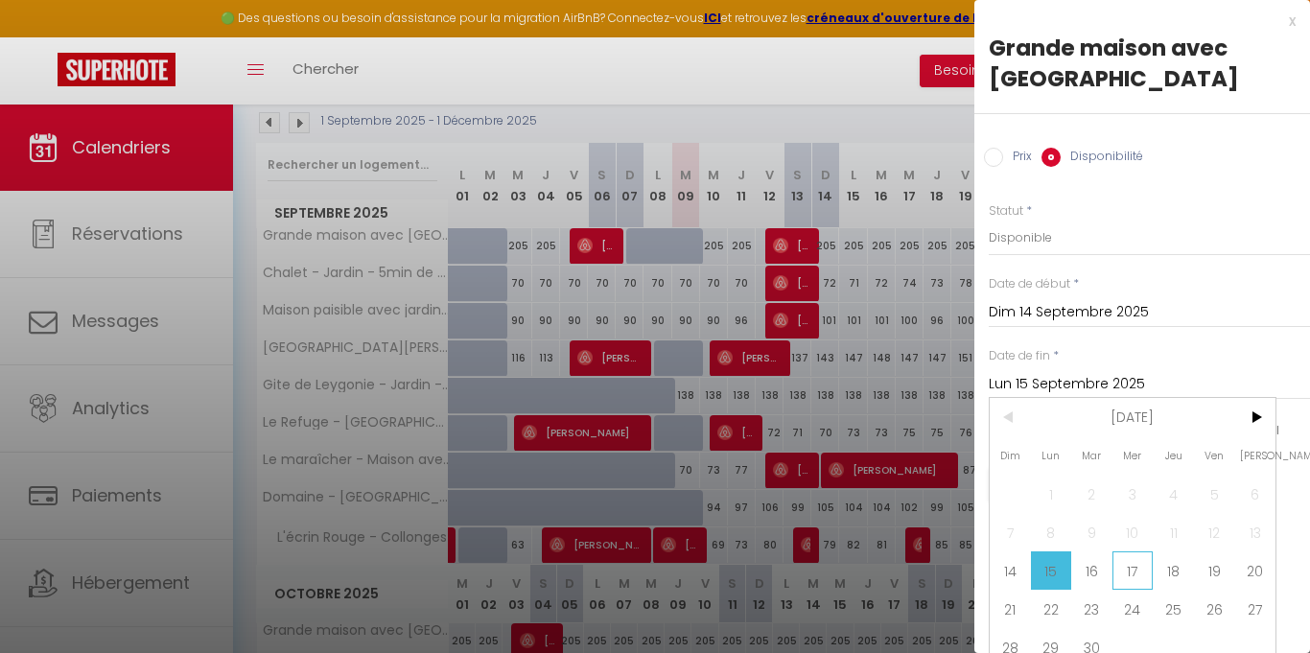
click at [1120, 565] on span "17" at bounding box center [1132, 570] width 41 height 38
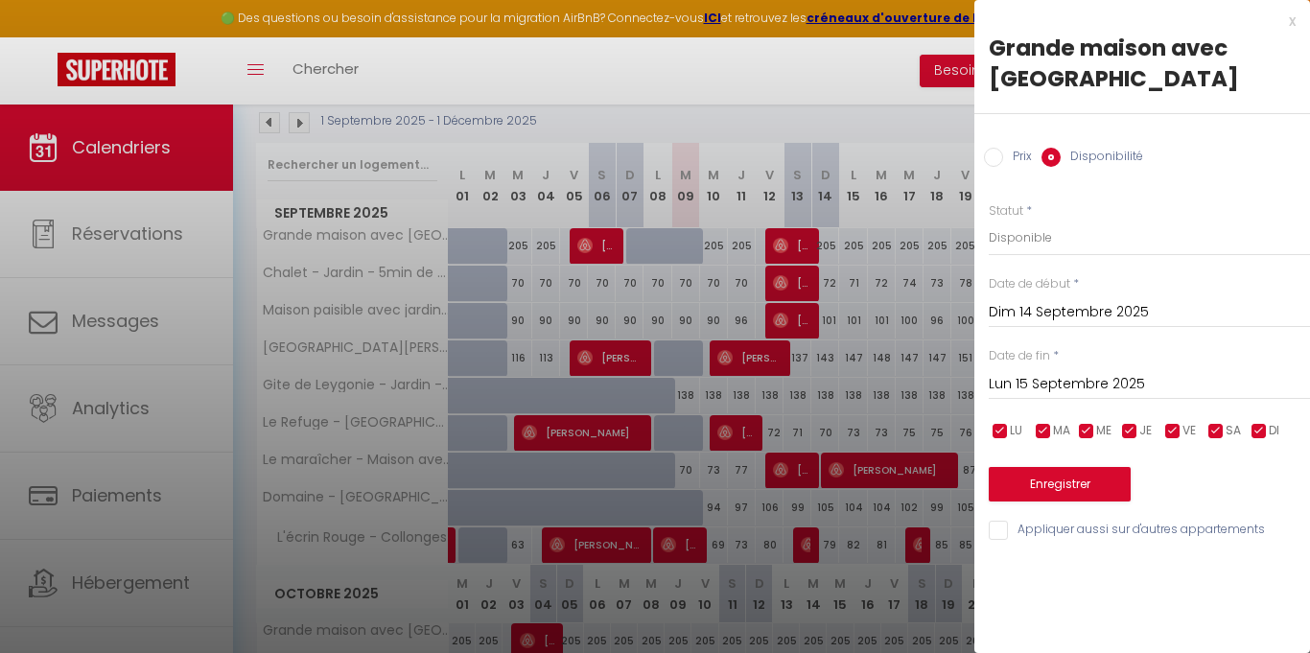
type input "Mer 17 Septembre 2025"
click at [1057, 240] on select "Disponible Indisponible" at bounding box center [1148, 238] width 321 height 36
select select "0"
click at [988, 220] on select "Disponible Indisponible" at bounding box center [1148, 238] width 321 height 36
click at [1055, 482] on button "Enregistrer" at bounding box center [1059, 484] width 142 height 35
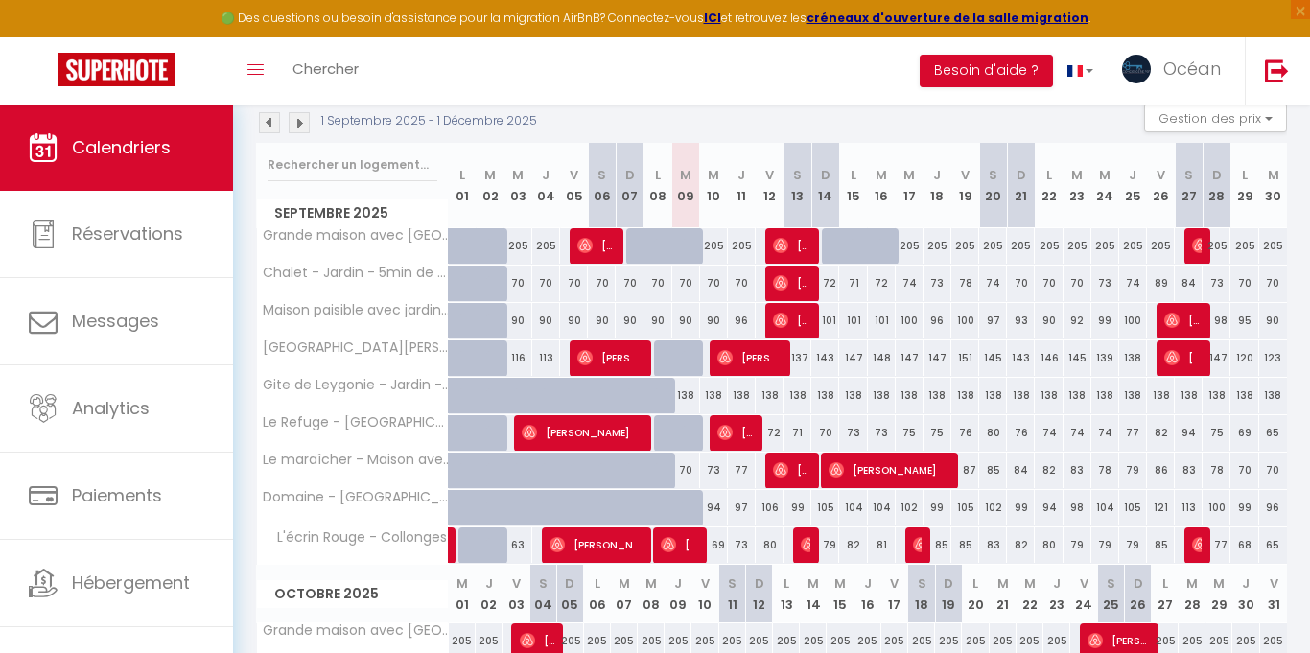
click at [719, 237] on div "205" at bounding box center [714, 245] width 28 height 35
select select "1"
type input "Mer 10 Septembre 2025"
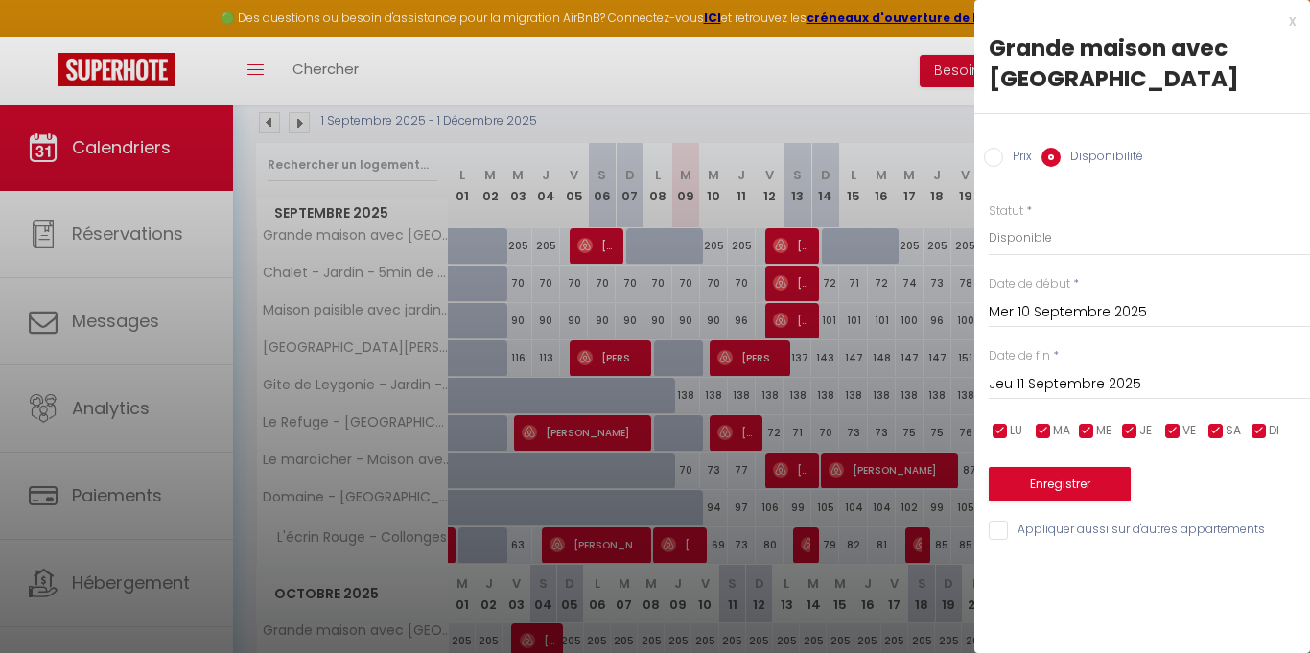
click at [1094, 384] on input "Jeu 11 Septembre 2025" at bounding box center [1148, 384] width 321 height 25
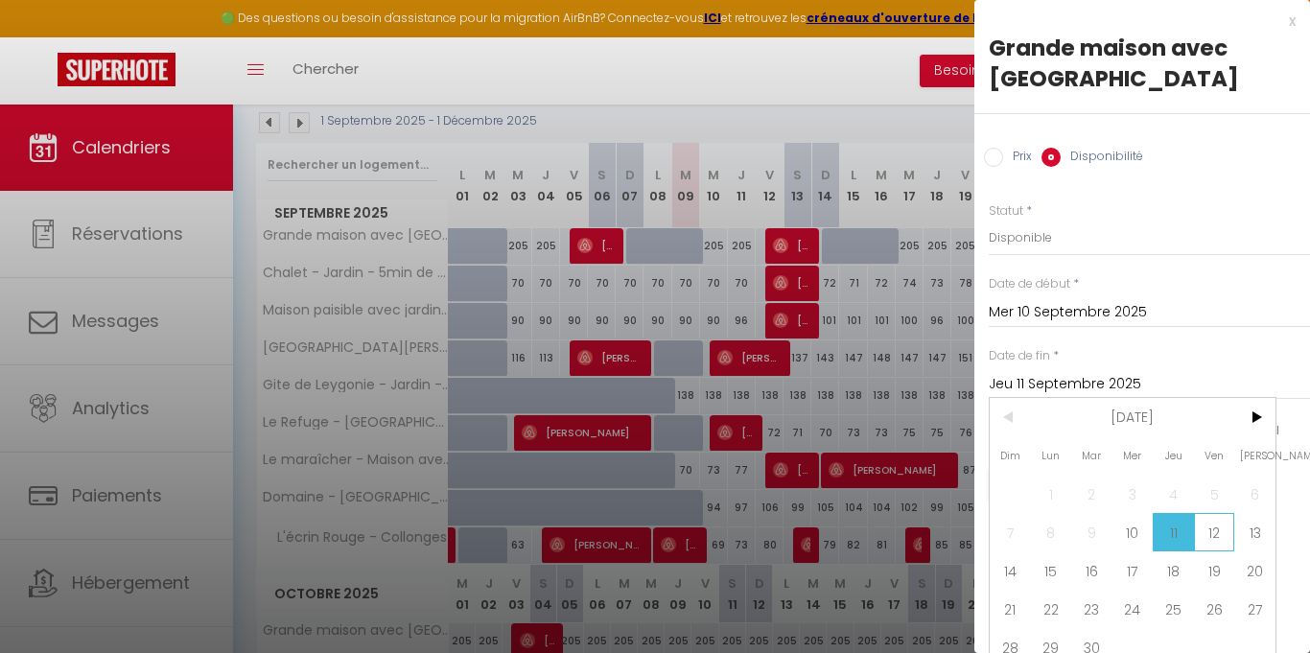
click at [1216, 530] on span "12" at bounding box center [1214, 532] width 41 height 38
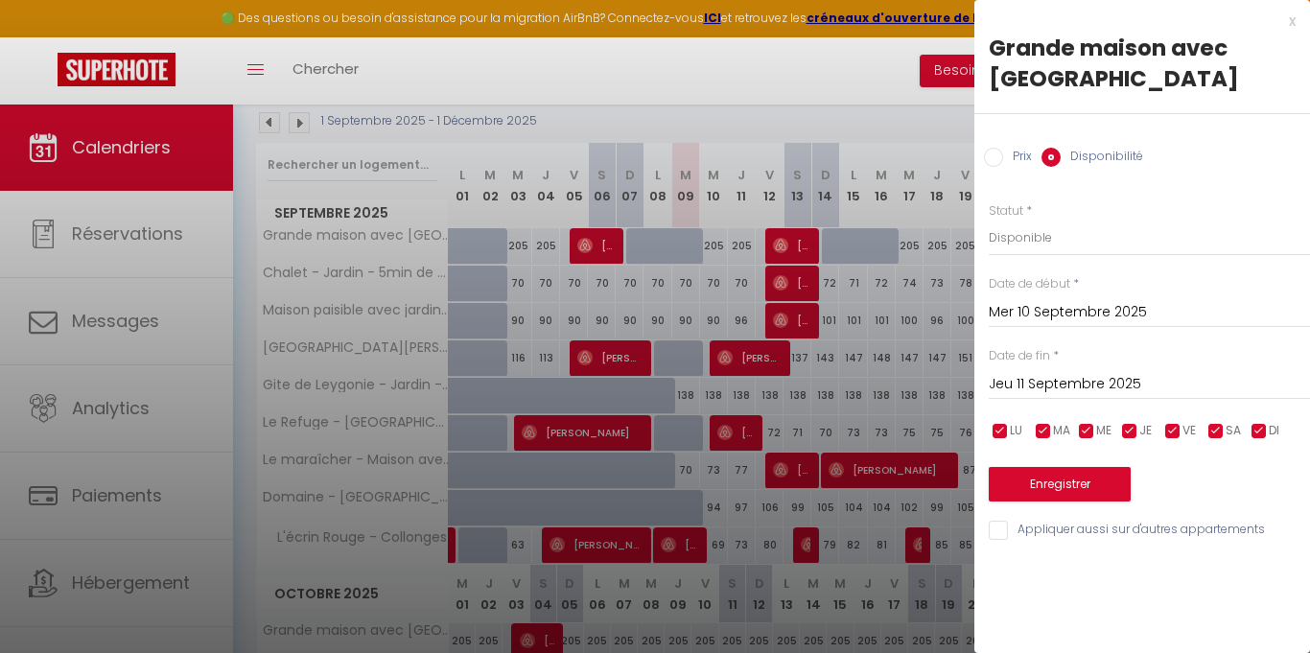
type input "Ven 12 Septembre 2025"
click at [1050, 240] on select "Disponible Indisponible" at bounding box center [1148, 238] width 321 height 36
select select "0"
click at [988, 220] on select "Disponible Indisponible" at bounding box center [1148, 238] width 321 height 36
click at [1042, 485] on button "Enregistrer" at bounding box center [1059, 484] width 142 height 35
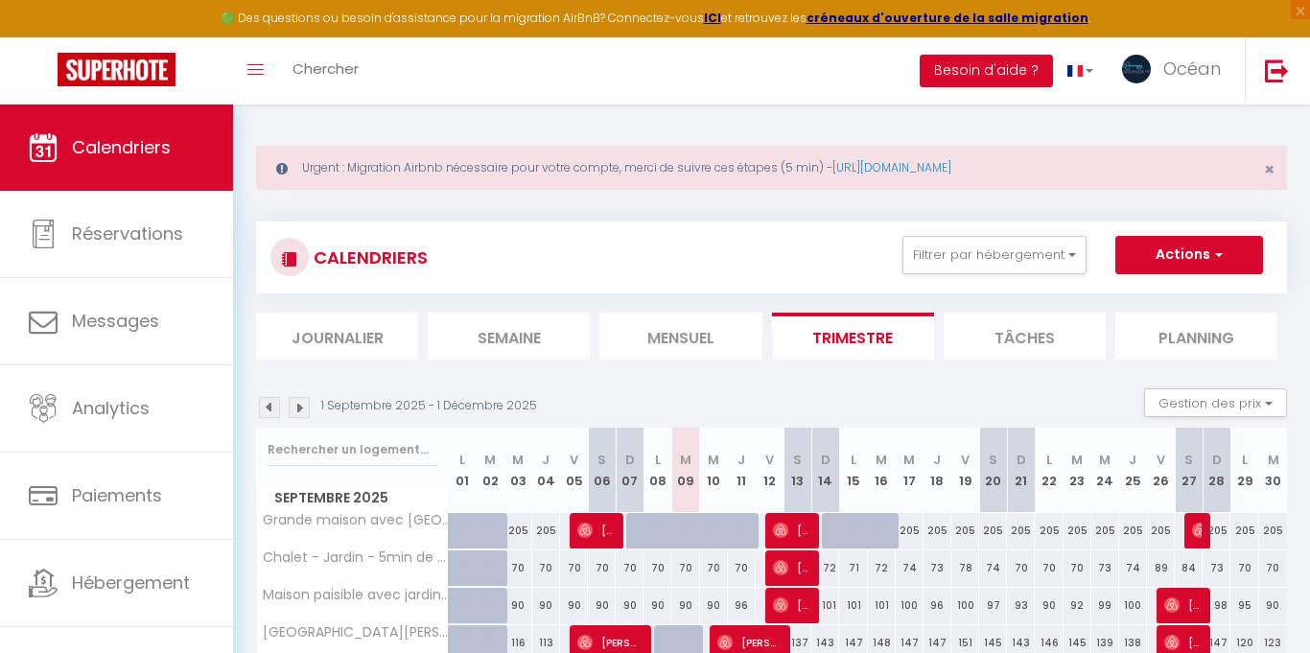
scroll to position [0, 0]
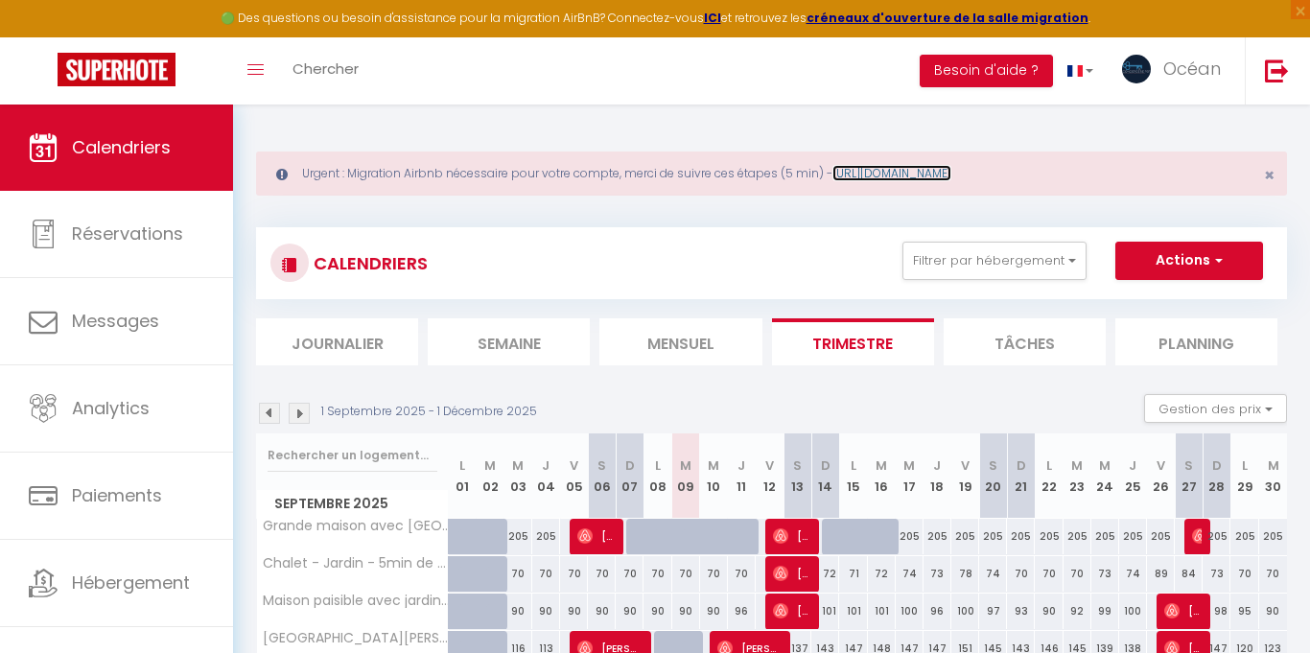
click at [886, 174] on link "[URL][DOMAIN_NAME]" at bounding box center [891, 173] width 119 height 16
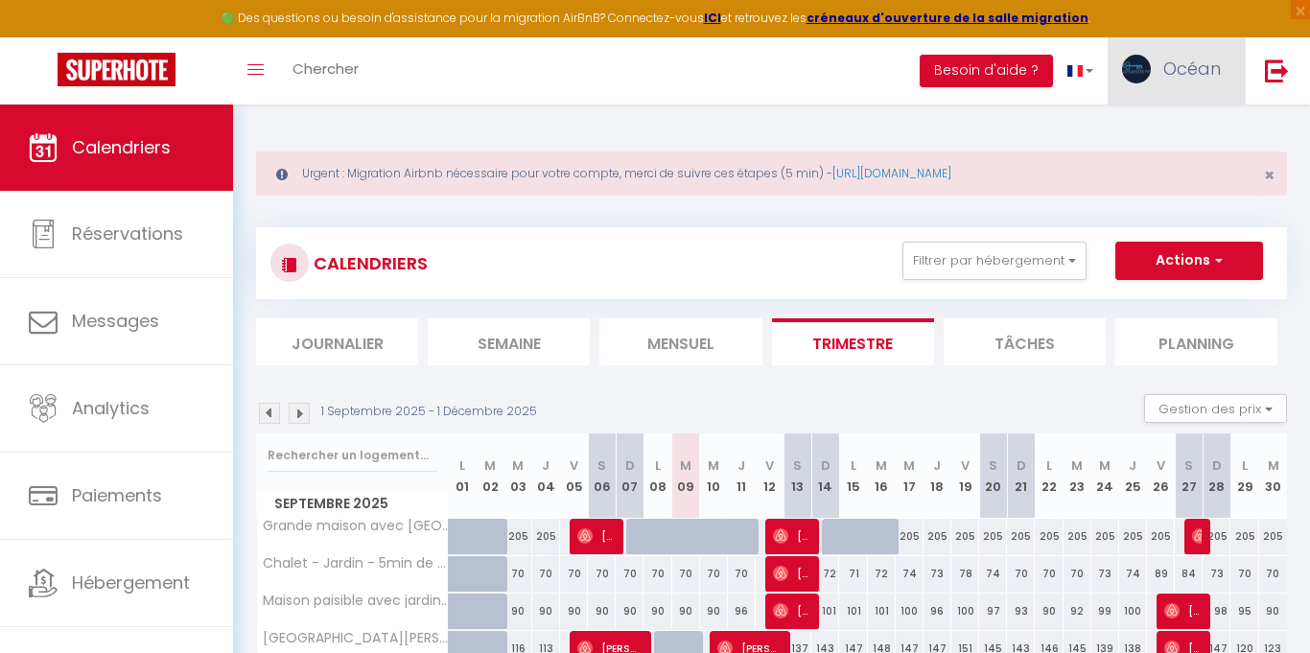
click at [1219, 70] on span "Océan" at bounding box center [1192, 69] width 58 height 24
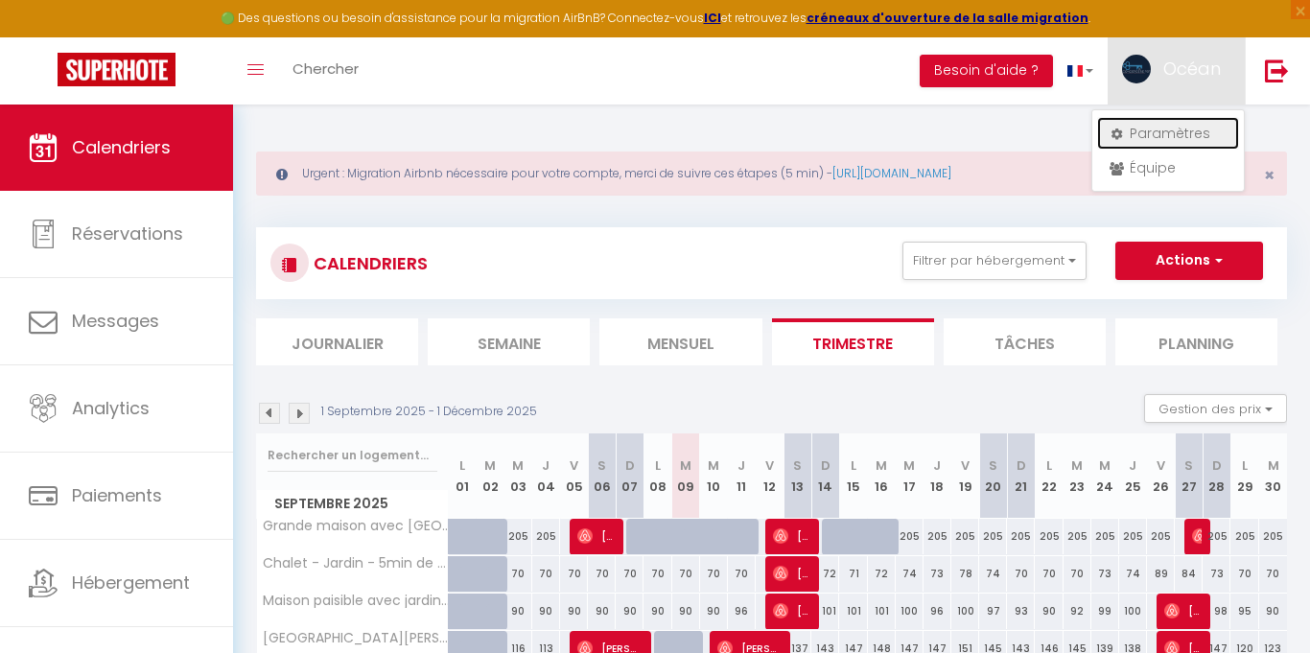
click at [1153, 135] on link "Paramètres" at bounding box center [1168, 133] width 142 height 33
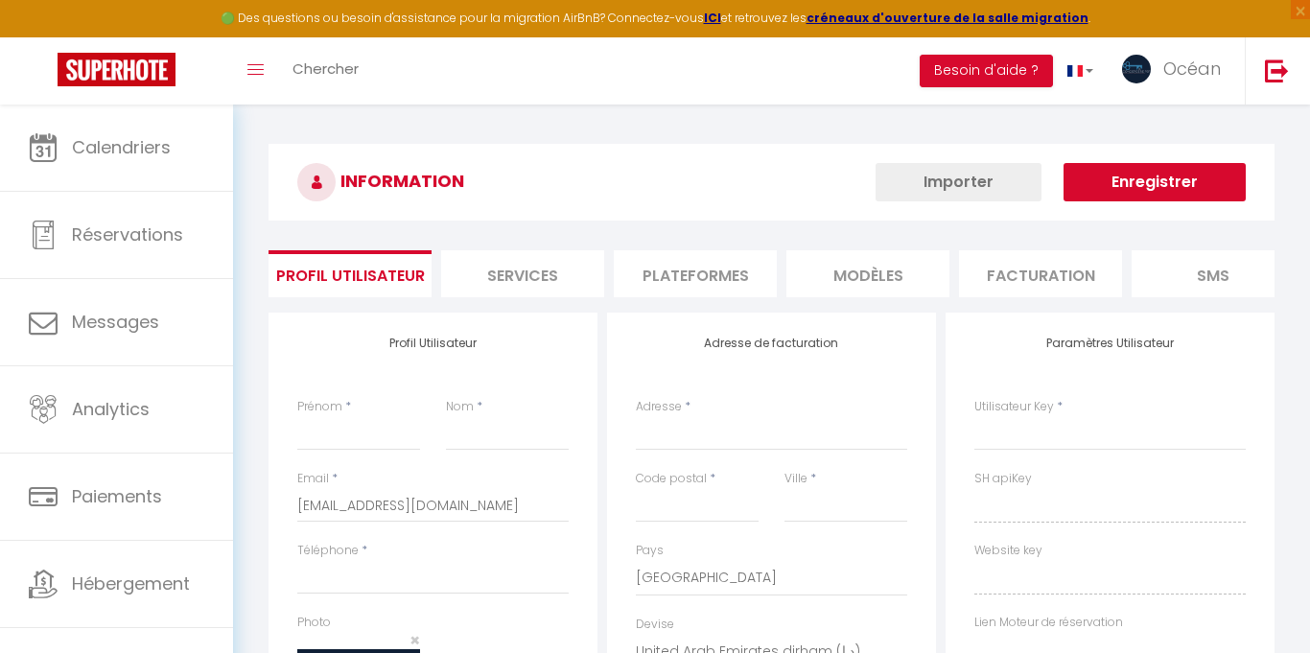
type input "Océan"
type input "[PERSON_NAME]"
type input "0636187346"
type input "[STREET_ADDRESS] redon"
type input "19500"
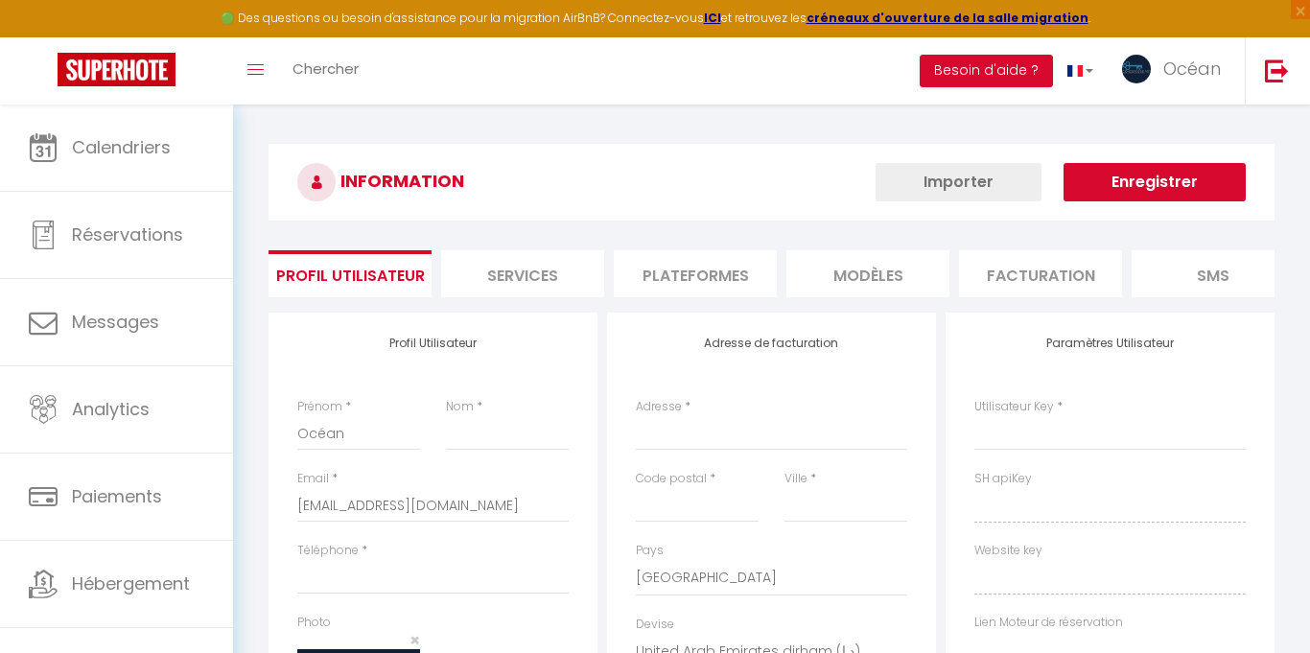
type input "Lagleygeolle"
select select "28"
type input "3f26Y4bSgGvtJo00IcH6VfILv"
type input "iva1y5ylbip7V9FEcXq9dSEgg"
type input "[URL][DOMAIN_NAME]"
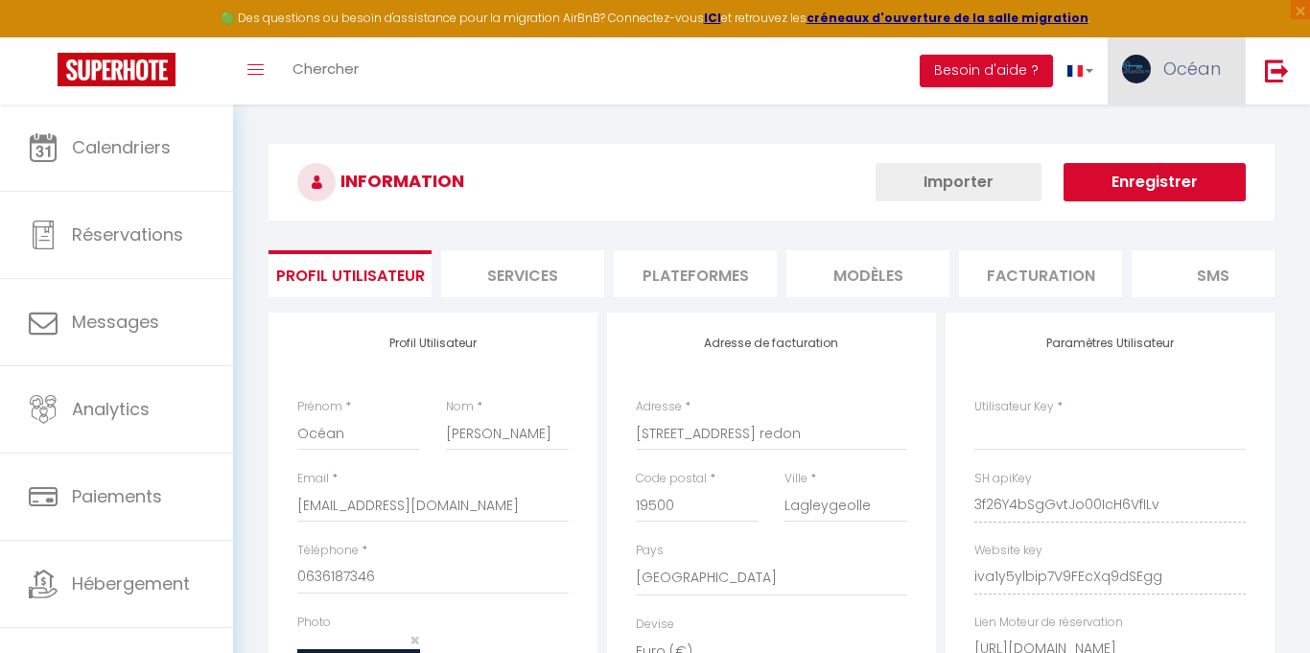
type input "3f26Y4bSgGvtJo00IcH6VfILv"
type input "iva1y5ylbip7V9FEcXq9dSEgg"
type input "[URL][DOMAIN_NAME]"
select select "fr"
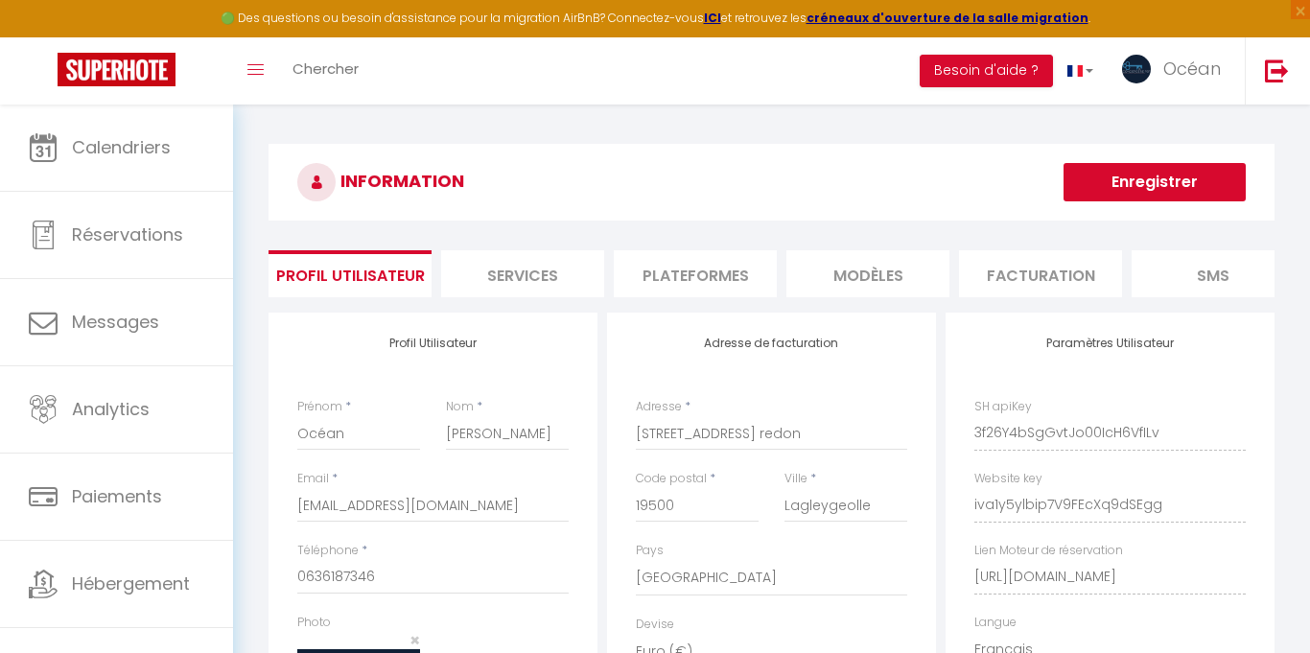
click at [661, 281] on li "Plateformes" at bounding box center [695, 273] width 163 height 47
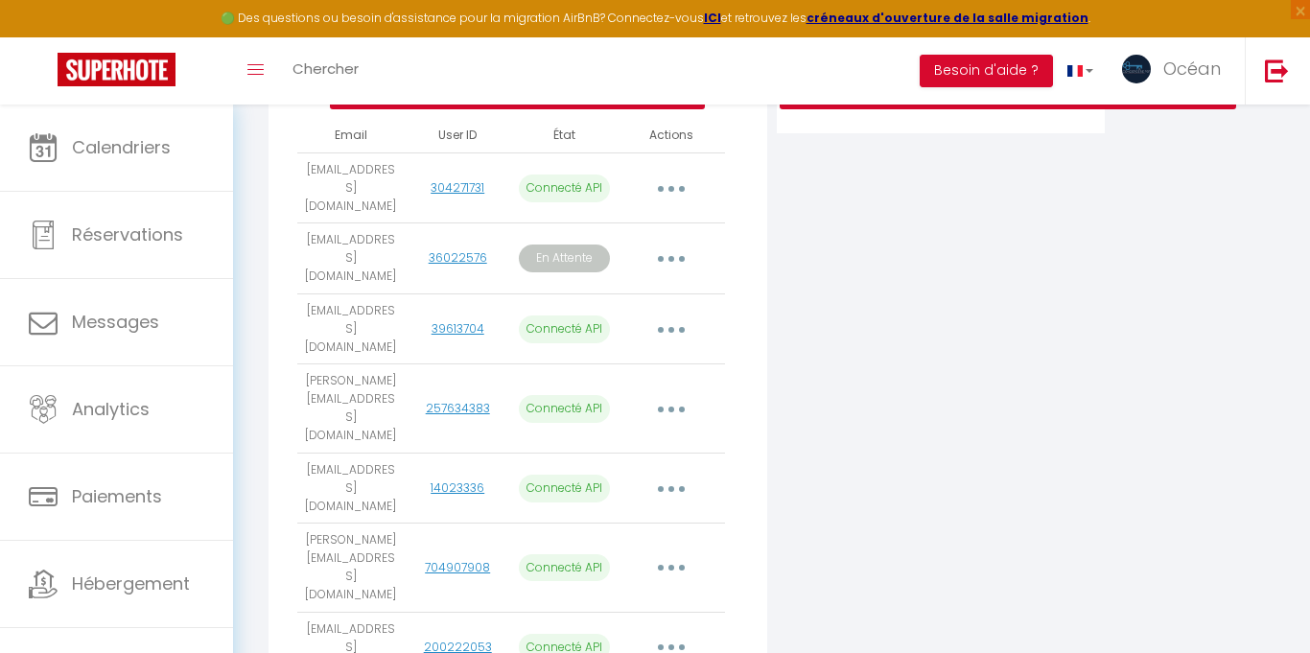
scroll to position [461, 0]
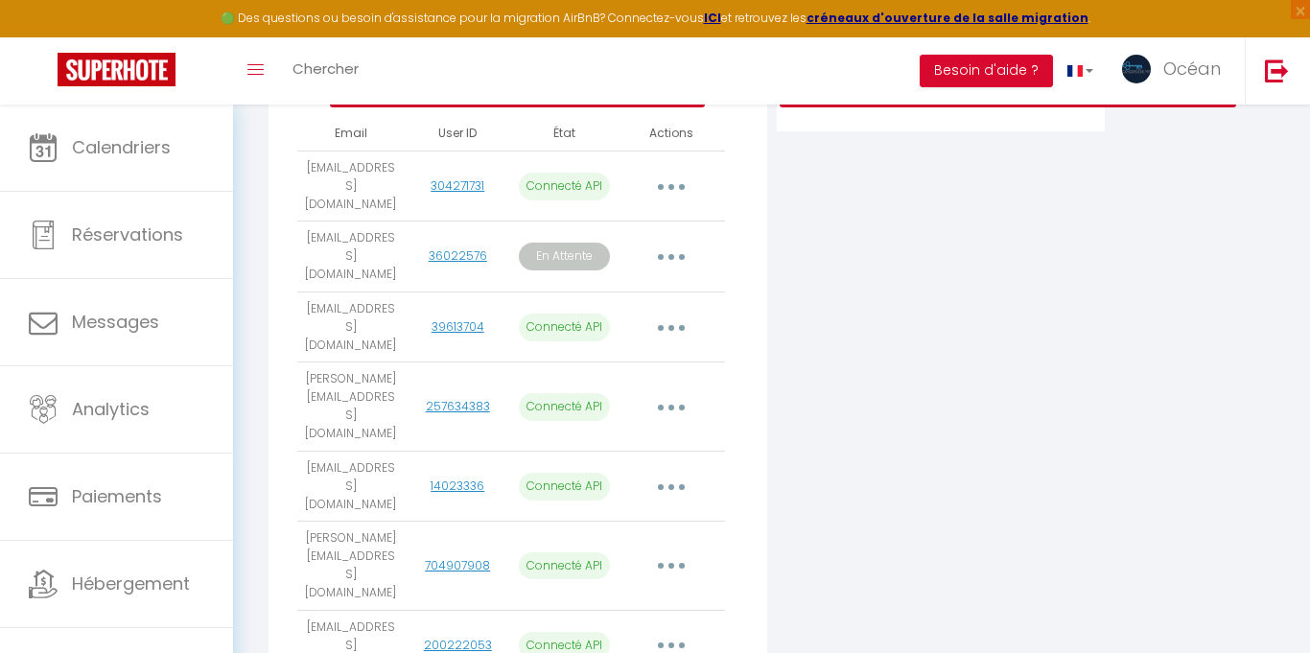
click at [684, 242] on button "button" at bounding box center [671, 257] width 54 height 31
click at [810, 278] on div "Connecter Google Vacation Rentals" at bounding box center [941, 325] width 338 height 949
